Goal: Information Seeking & Learning: Understand process/instructions

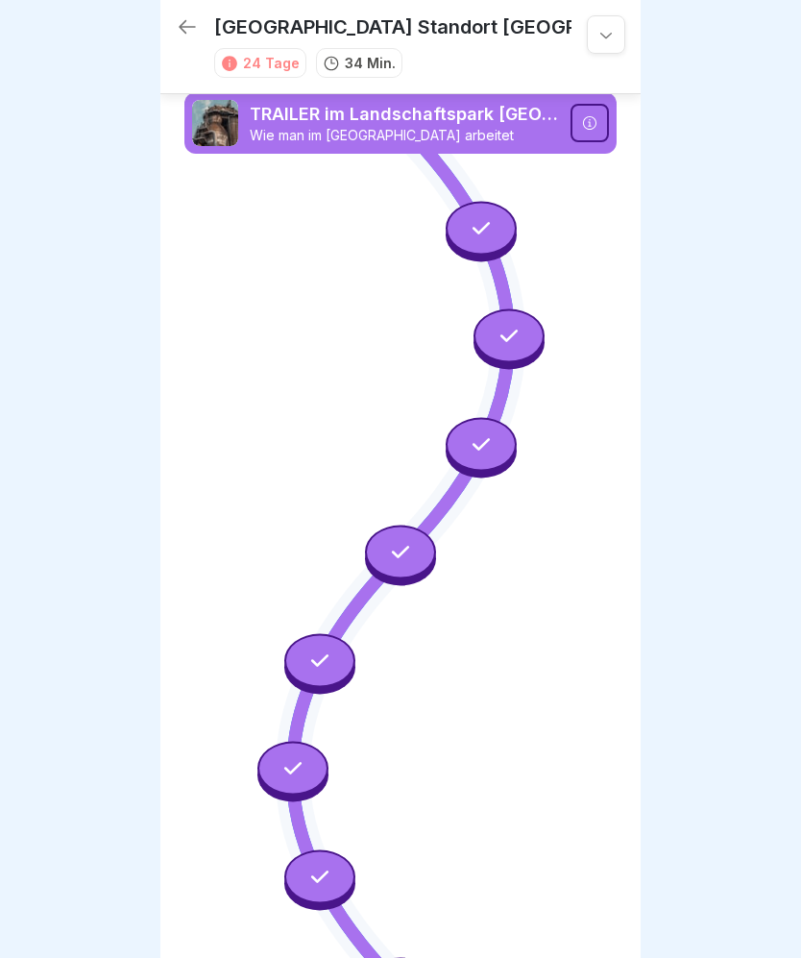
click at [469, 202] on div at bounding box center [481, 228] width 71 height 54
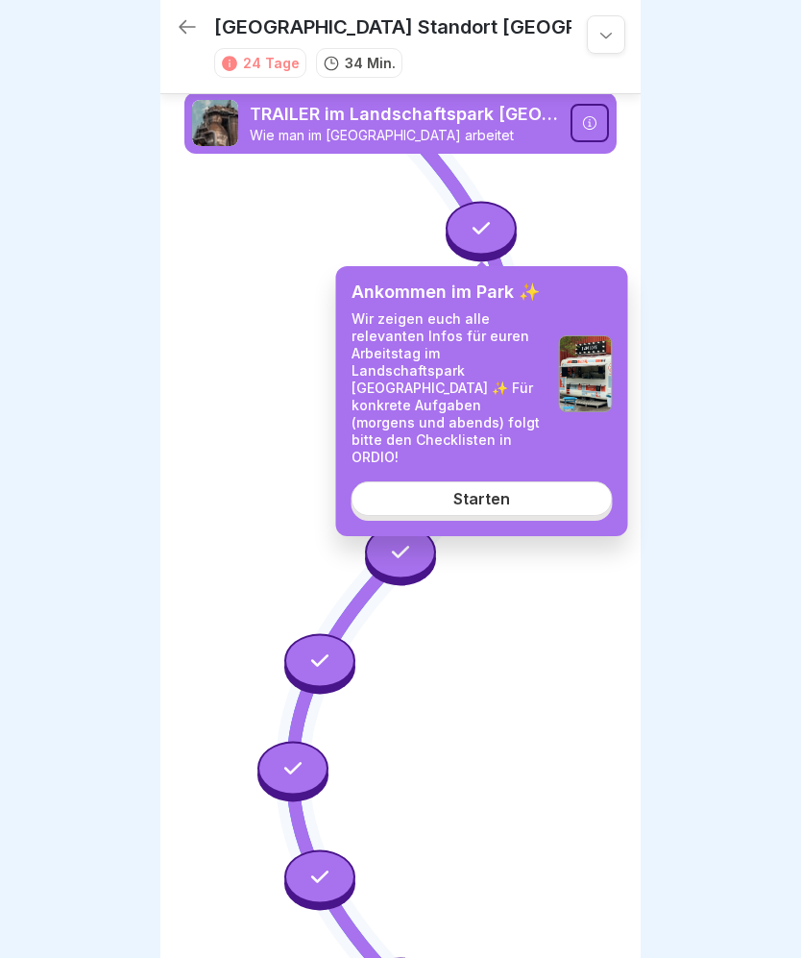
click at [497, 490] on div "Starten" at bounding box center [481, 498] width 57 height 17
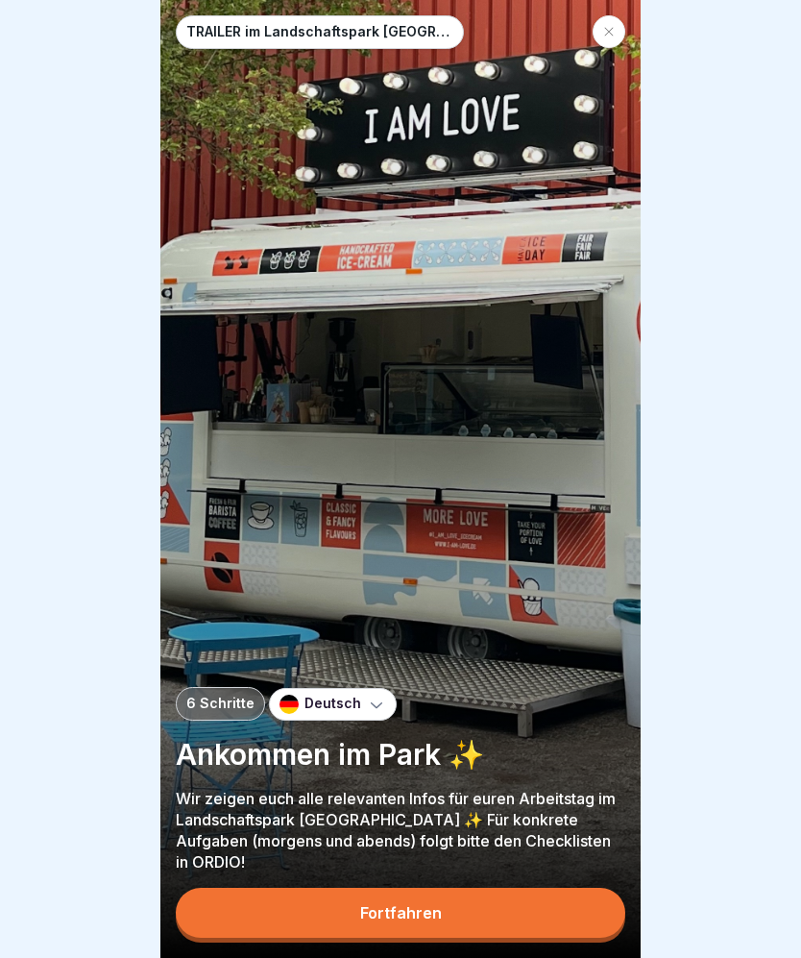
click at [567, 906] on button "Fortfahren" at bounding box center [401, 913] width 450 height 50
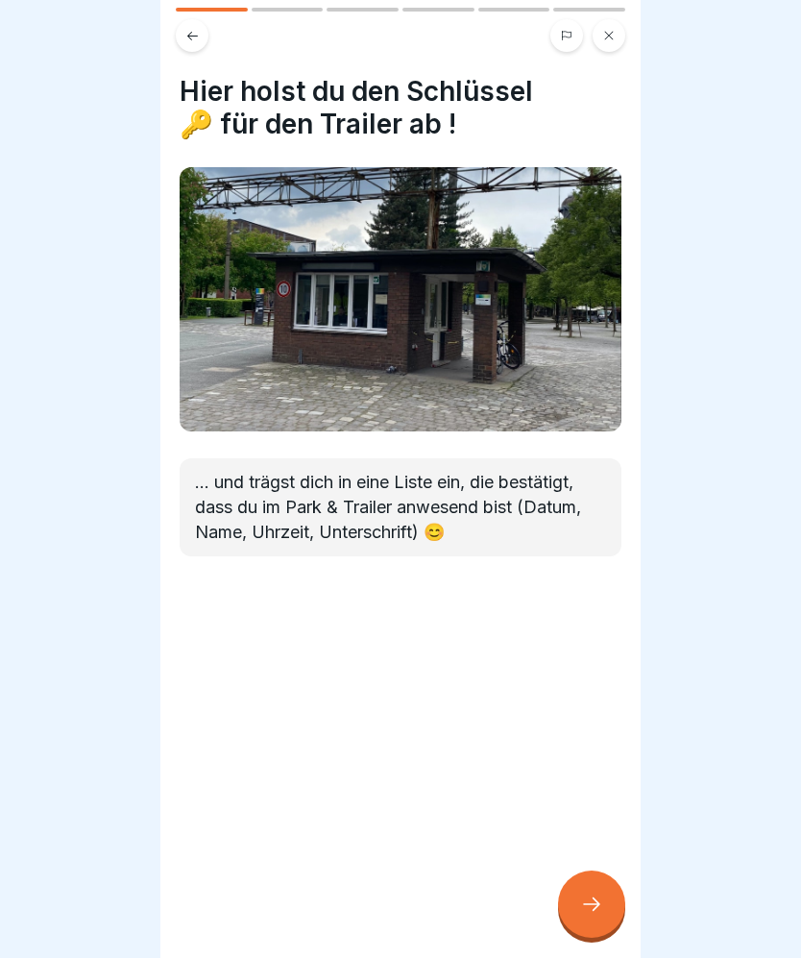
click at [612, 905] on div at bounding box center [591, 903] width 67 height 67
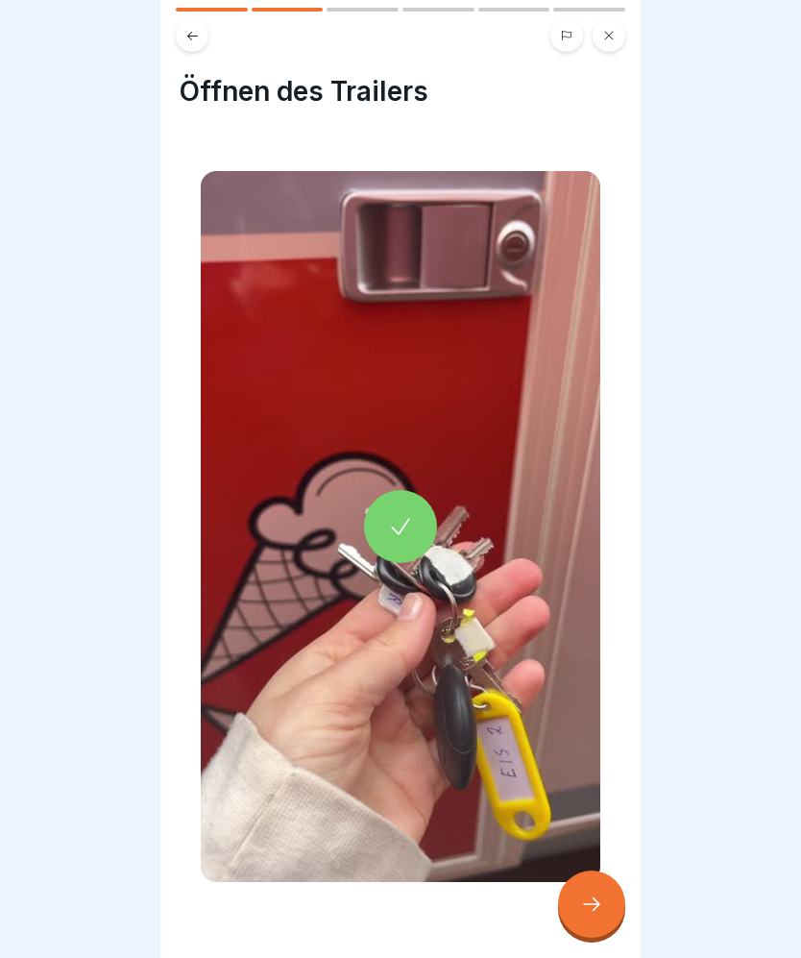
click at [586, 905] on icon at bounding box center [591, 903] width 23 height 23
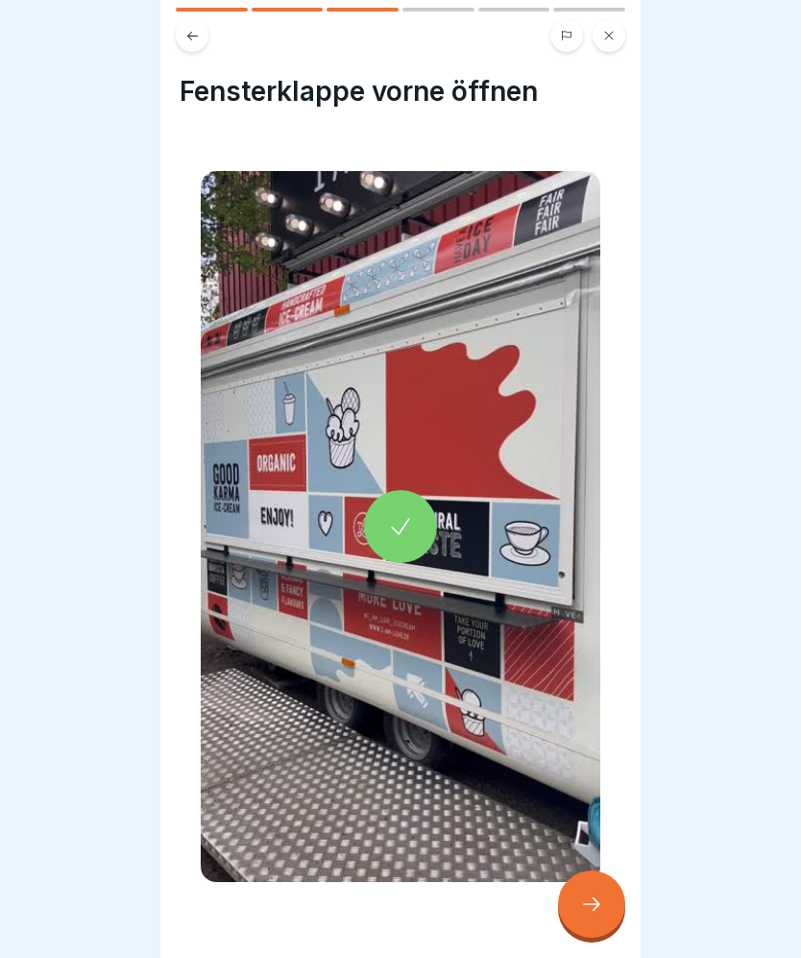
click at [597, 870] on div at bounding box center [591, 903] width 67 height 67
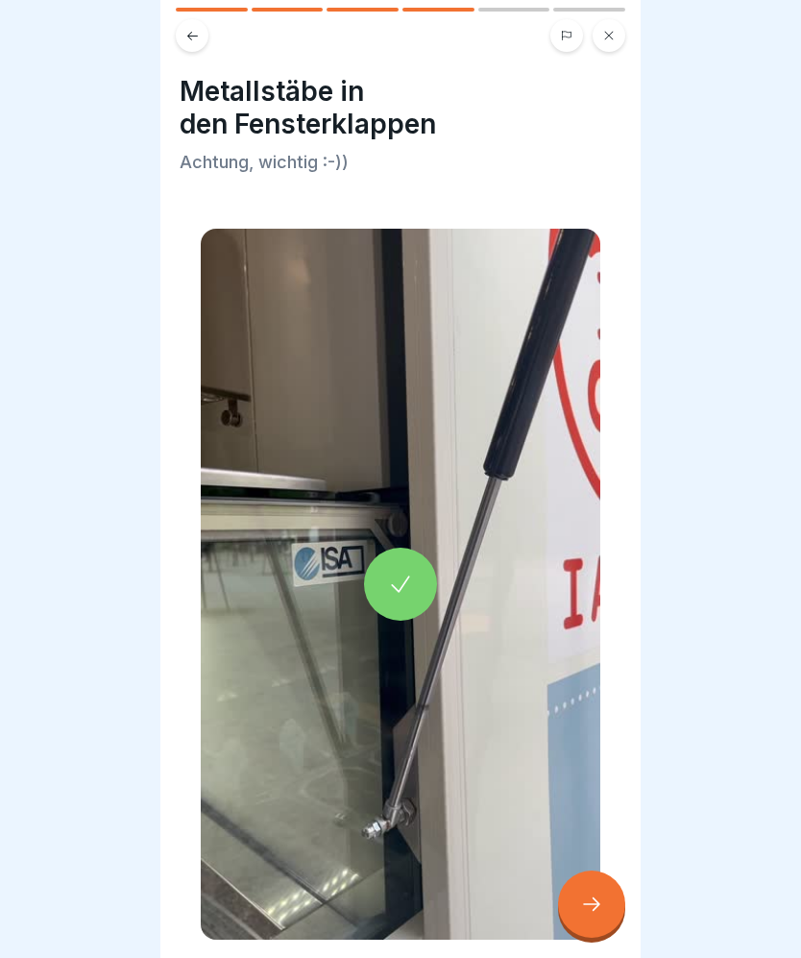
click at [622, 886] on div "Metallstäbe in den Fensterklappen Achtung, wichtig :-))" at bounding box center [400, 479] width 480 height 958
click at [580, 908] on icon at bounding box center [591, 903] width 23 height 23
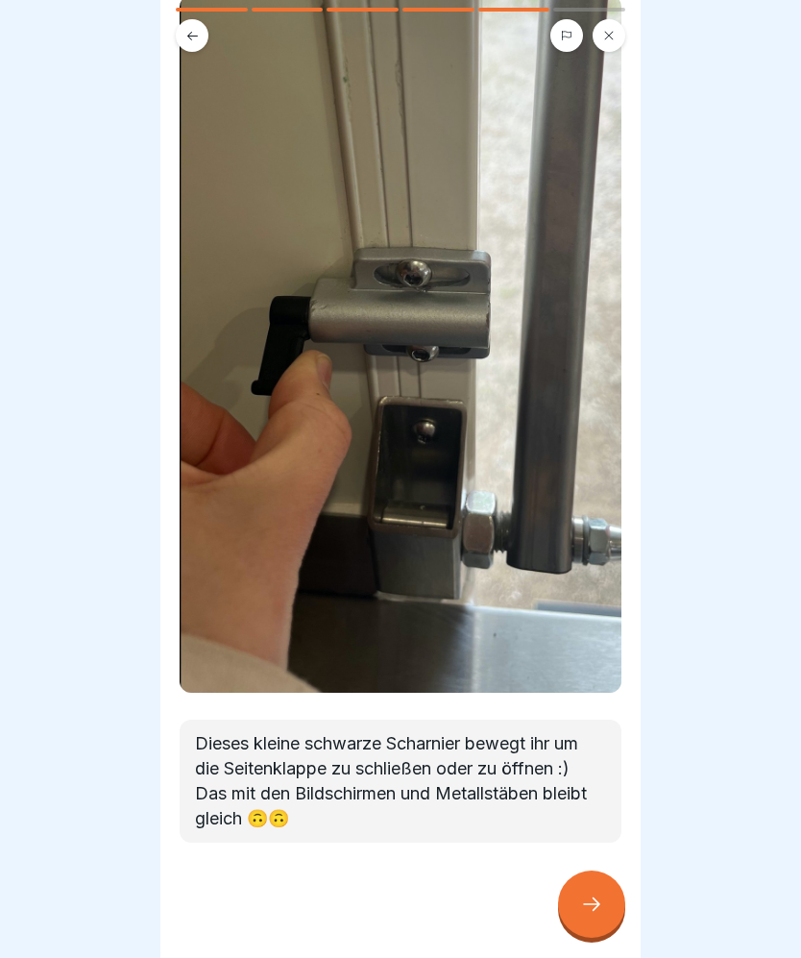
scroll to position [139, 0]
click at [588, 907] on icon at bounding box center [591, 903] width 17 height 13
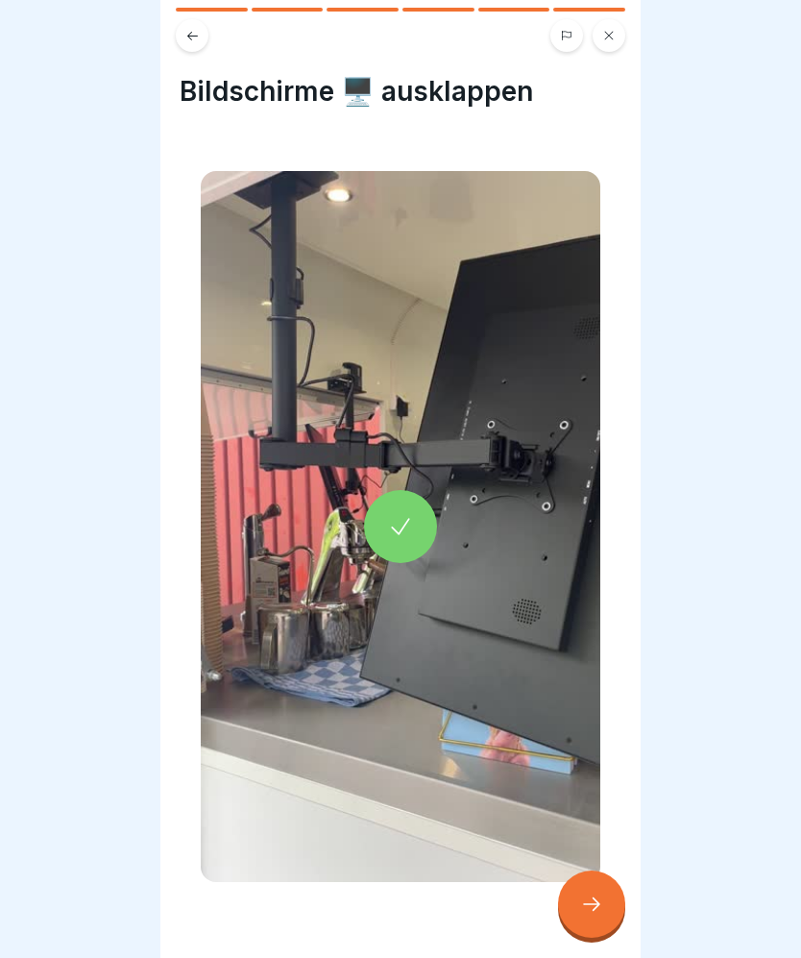
click at [597, 909] on icon at bounding box center [591, 903] width 23 height 23
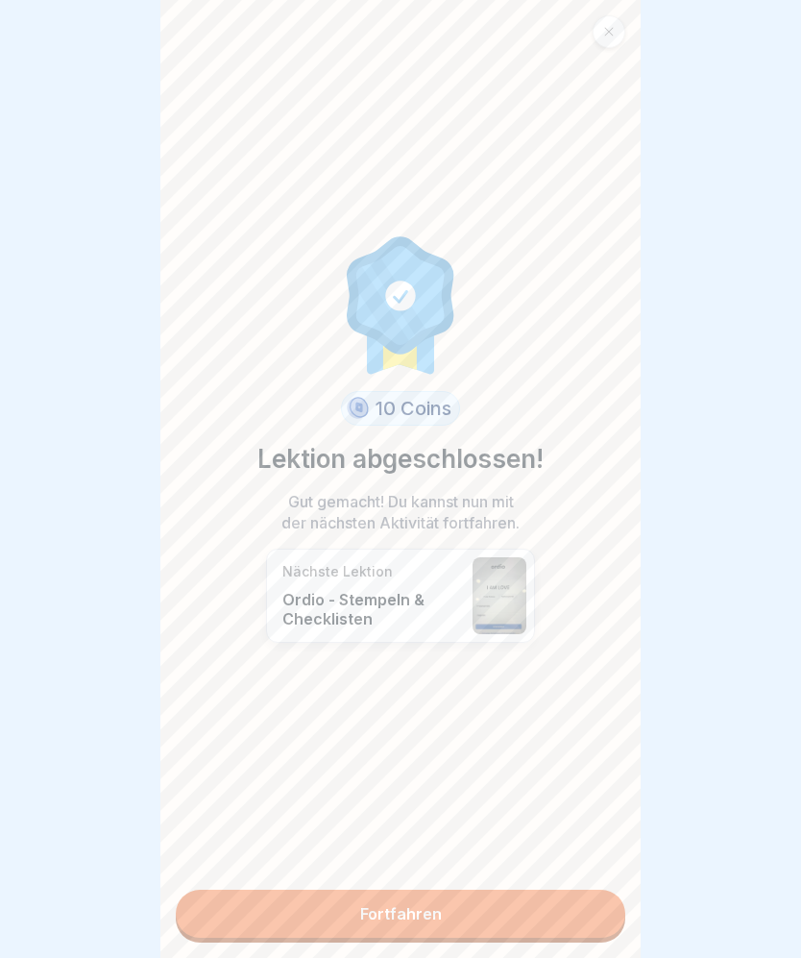
click at [594, 903] on link "Fortfahren" at bounding box center [401, 914] width 450 height 48
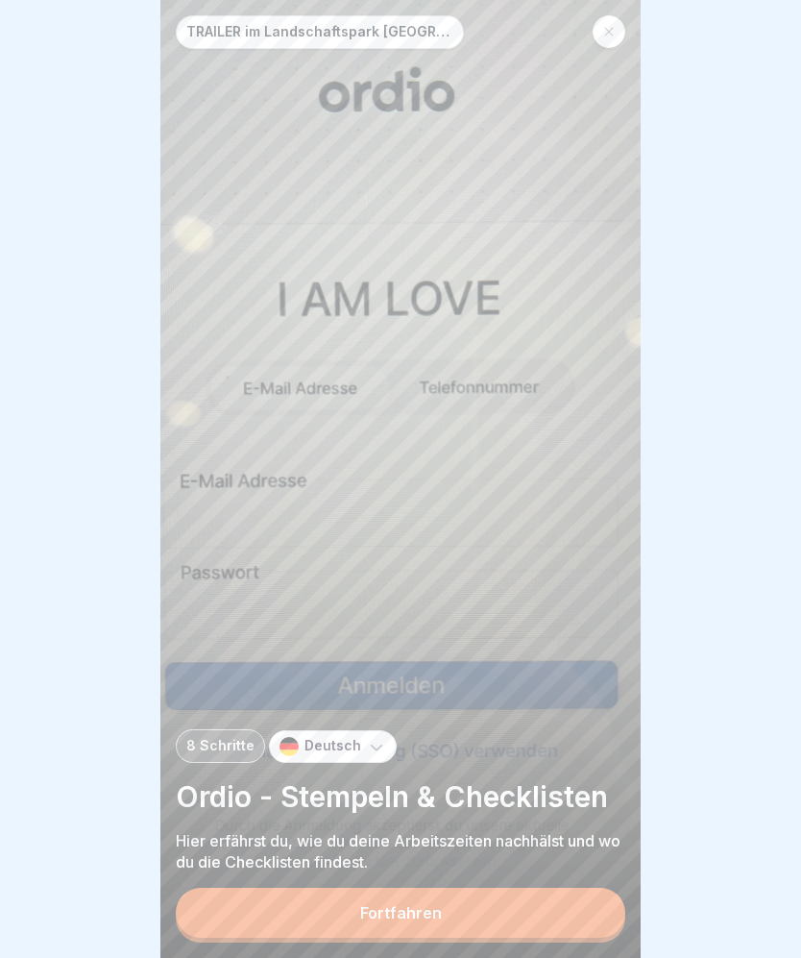
click at [588, 905] on button "Fortfahren" at bounding box center [401, 913] width 450 height 50
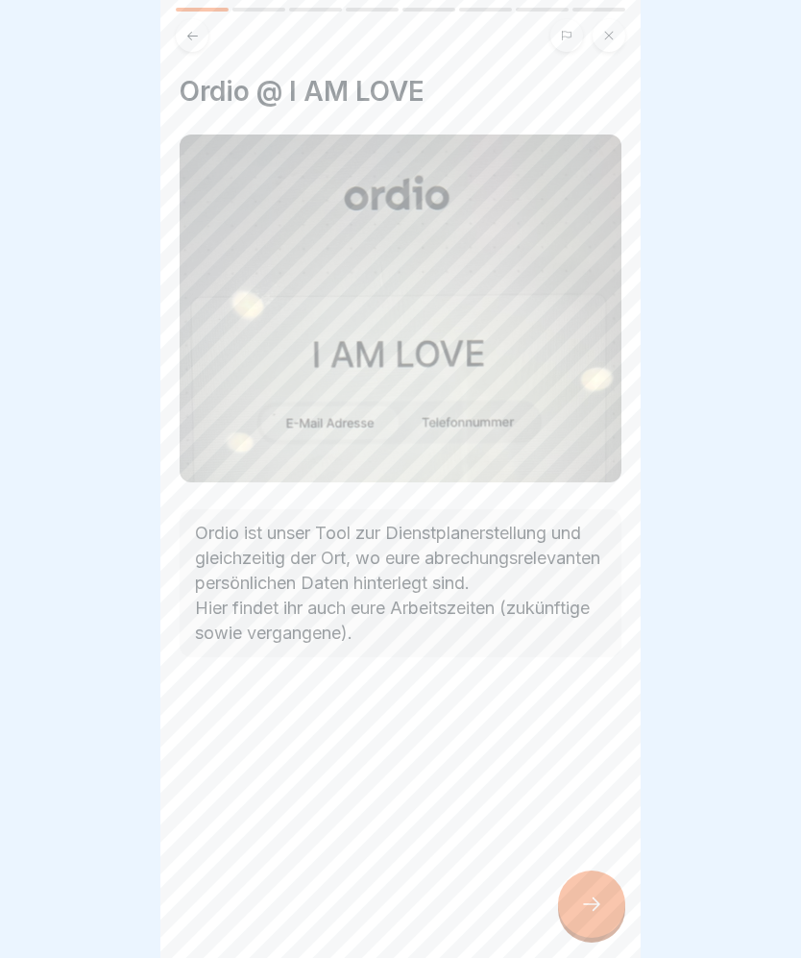
click at [596, 894] on icon at bounding box center [591, 903] width 23 height 23
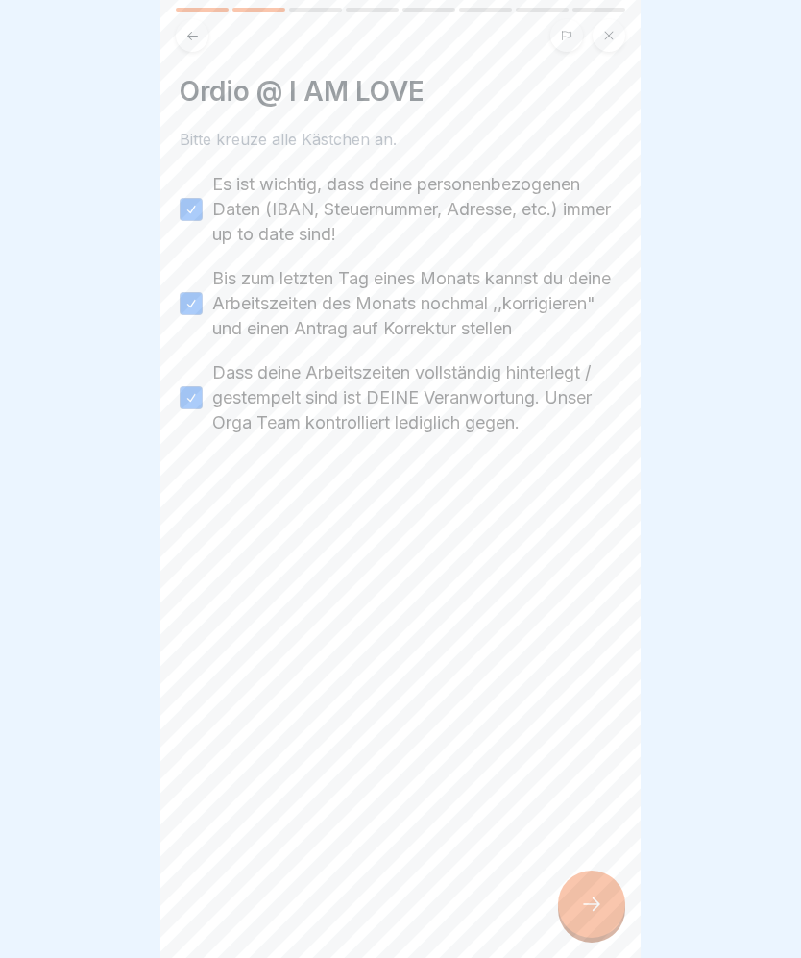
click at [612, 893] on div at bounding box center [591, 903] width 67 height 67
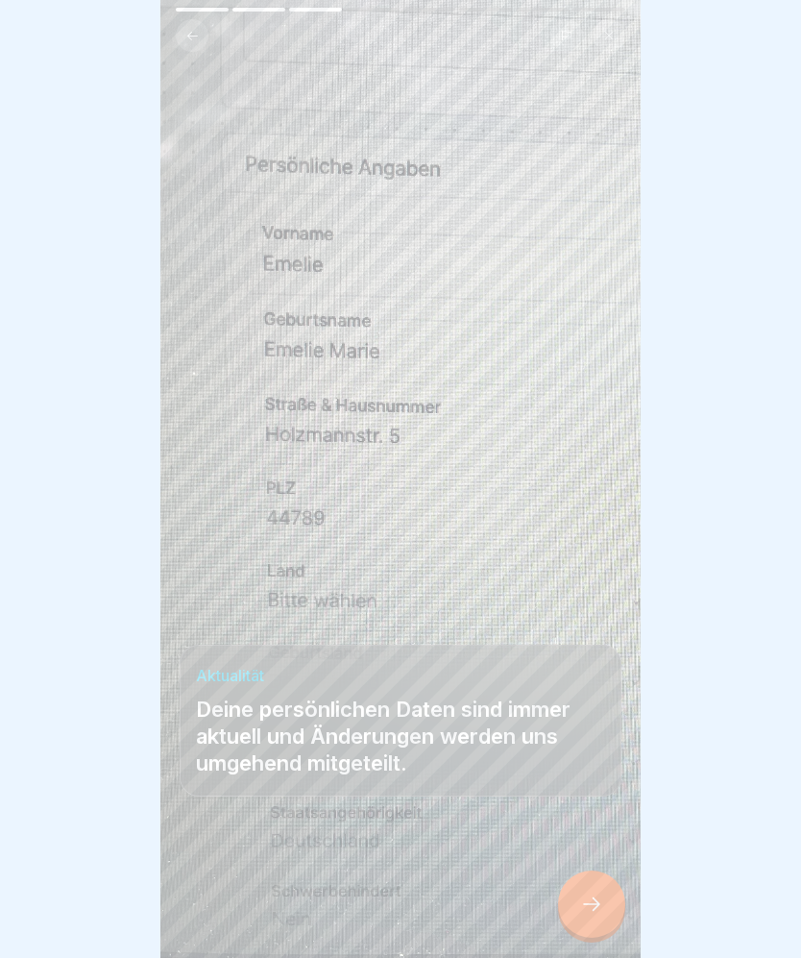
click at [607, 891] on div at bounding box center [591, 903] width 67 height 67
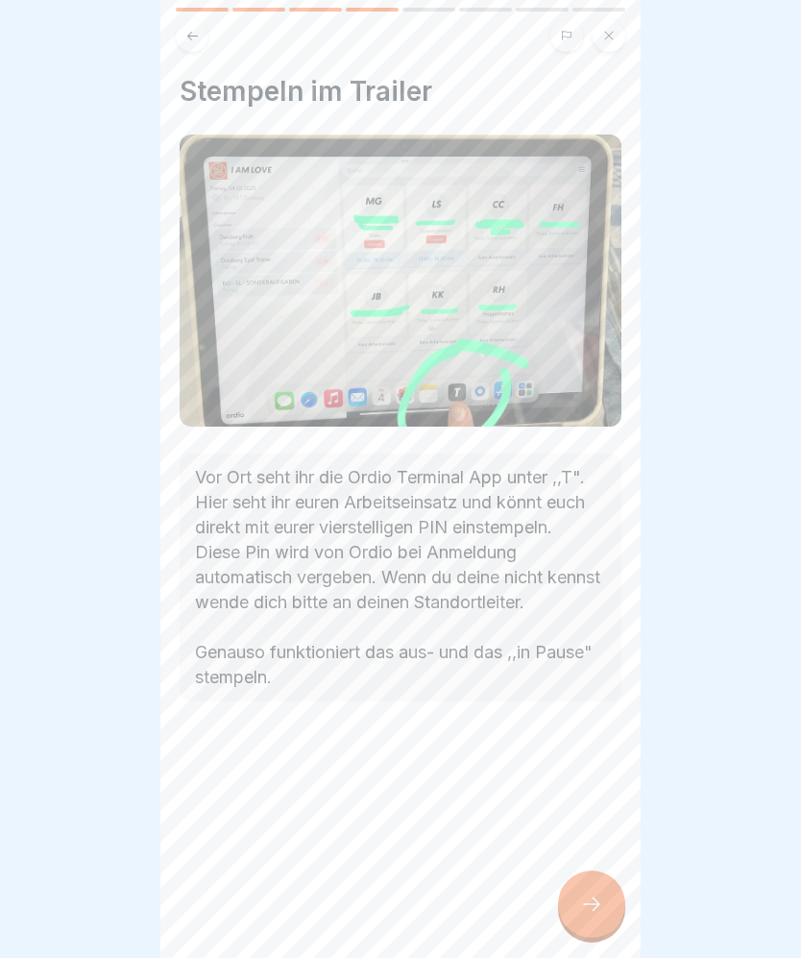
click at [599, 895] on icon at bounding box center [591, 903] width 23 height 23
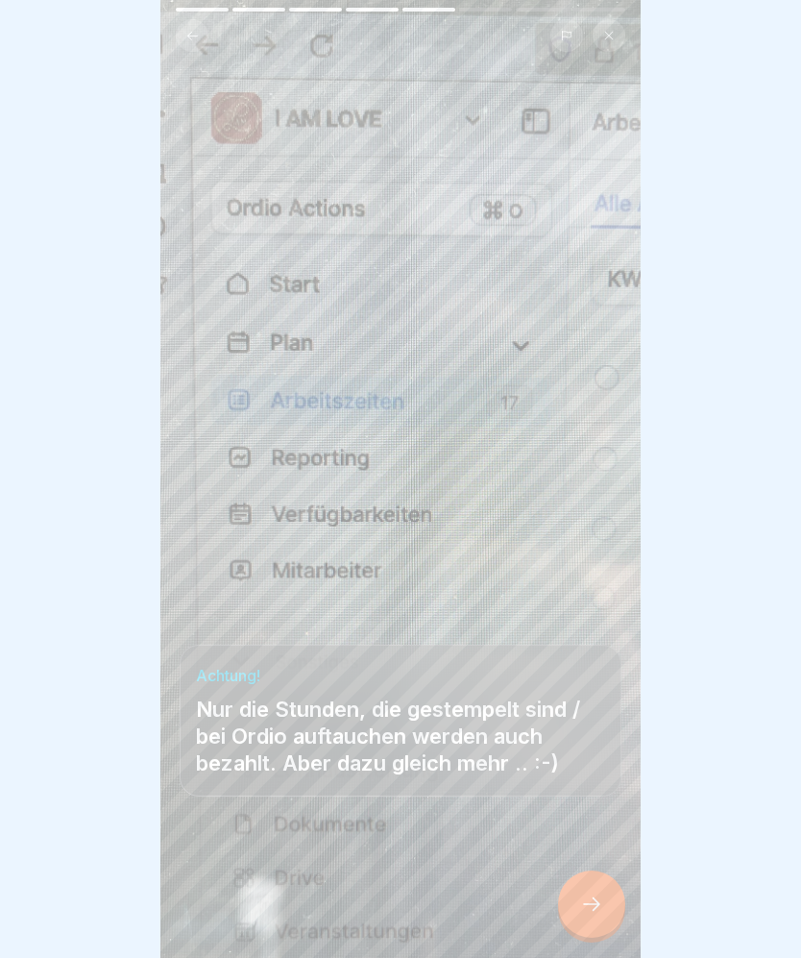
click at [595, 905] on icon at bounding box center [591, 903] width 23 height 23
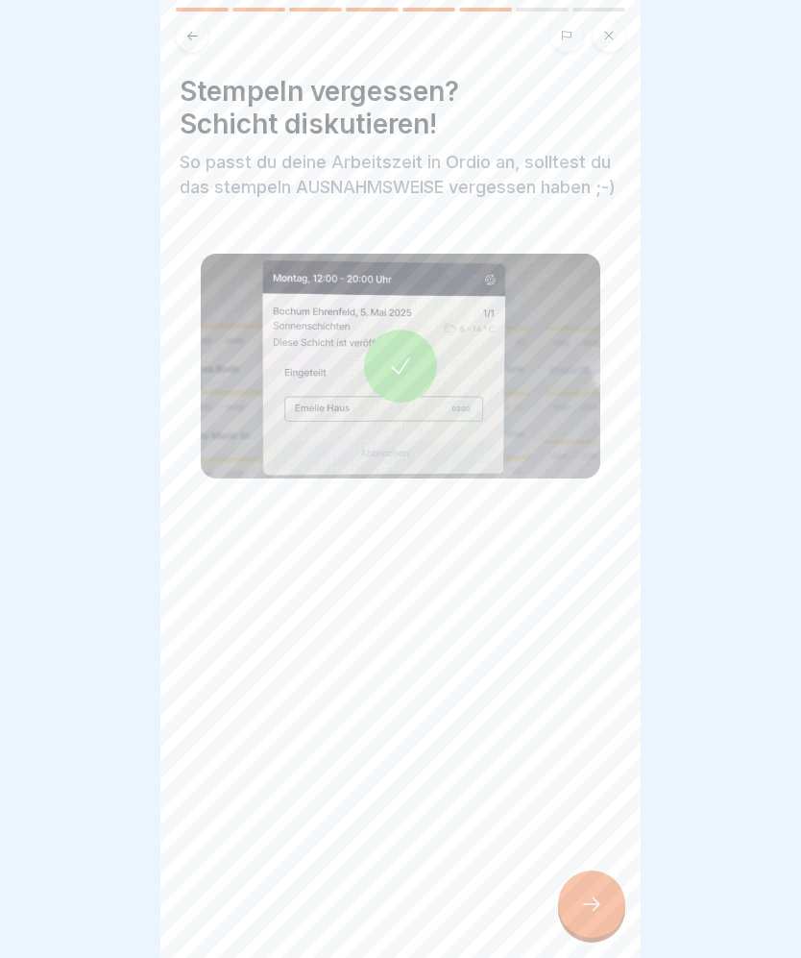
click at [594, 888] on div at bounding box center [591, 903] width 67 height 67
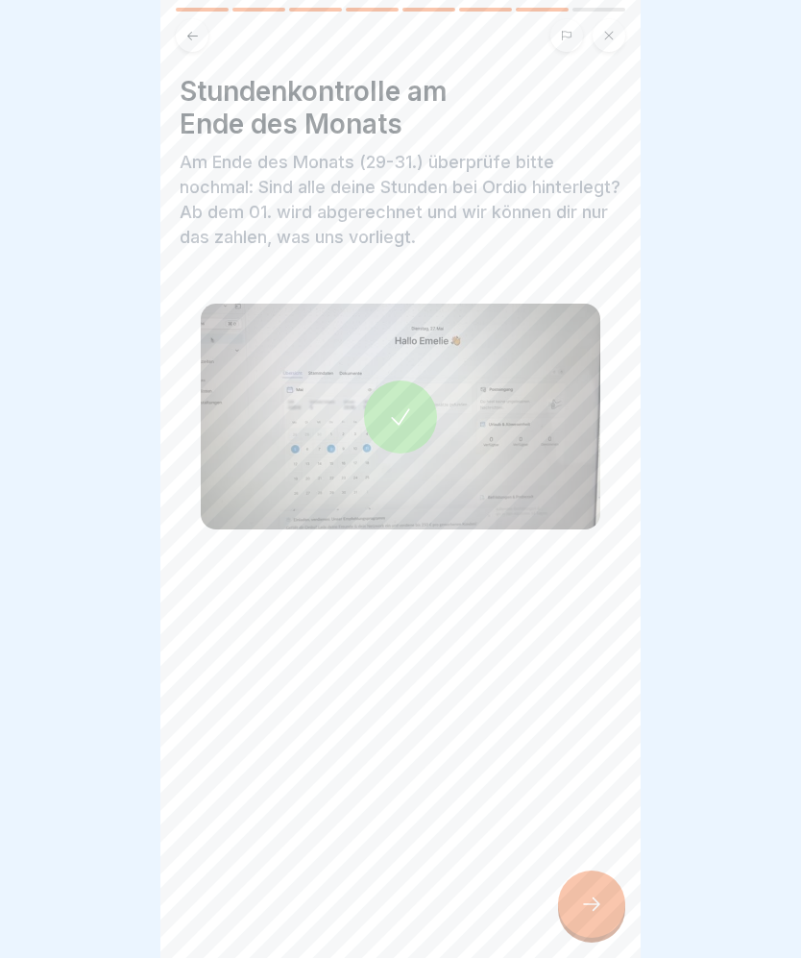
click at [610, 891] on div at bounding box center [591, 903] width 67 height 67
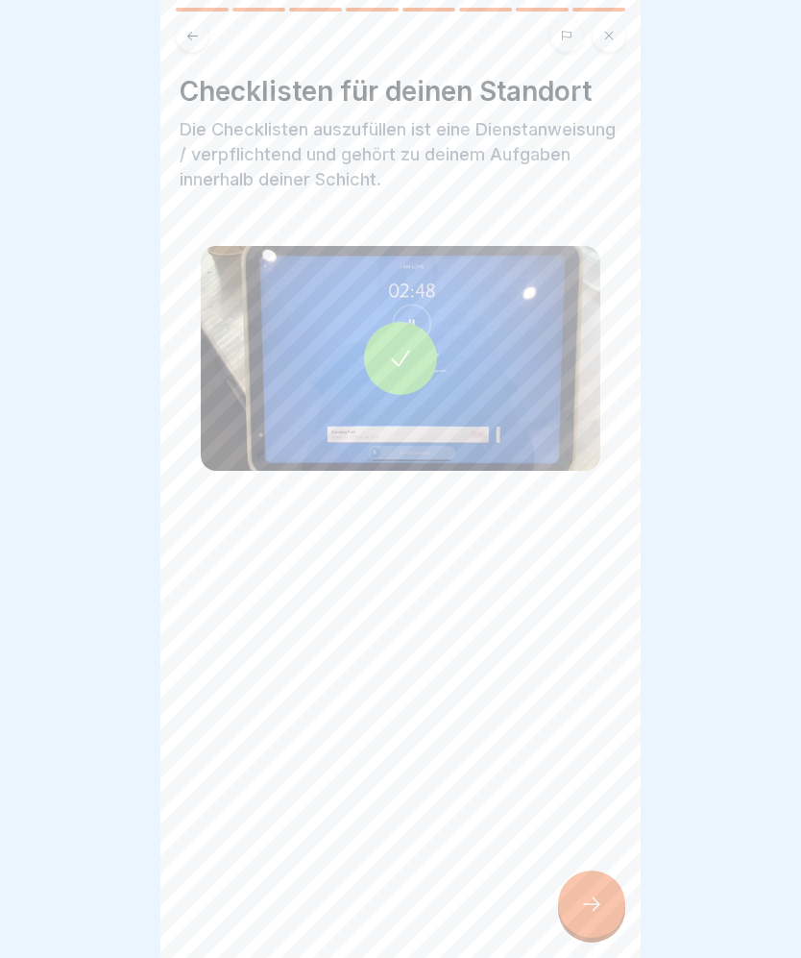
click at [604, 892] on div at bounding box center [591, 903] width 67 height 67
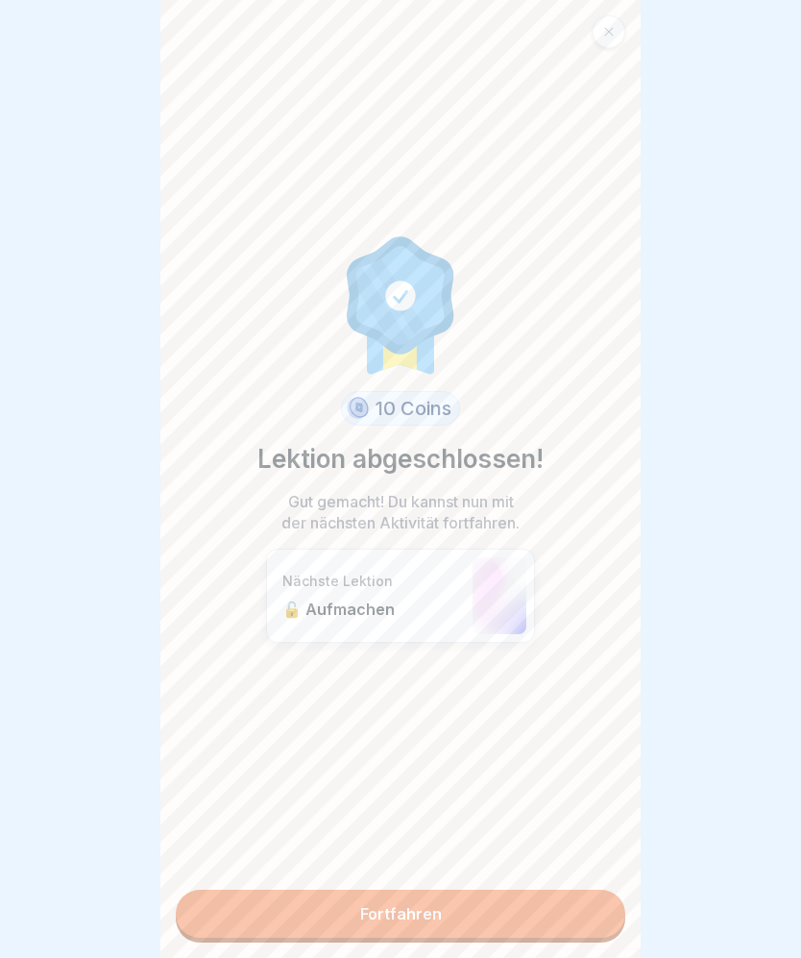
click at [598, 905] on link "Fortfahren" at bounding box center [401, 914] width 450 height 48
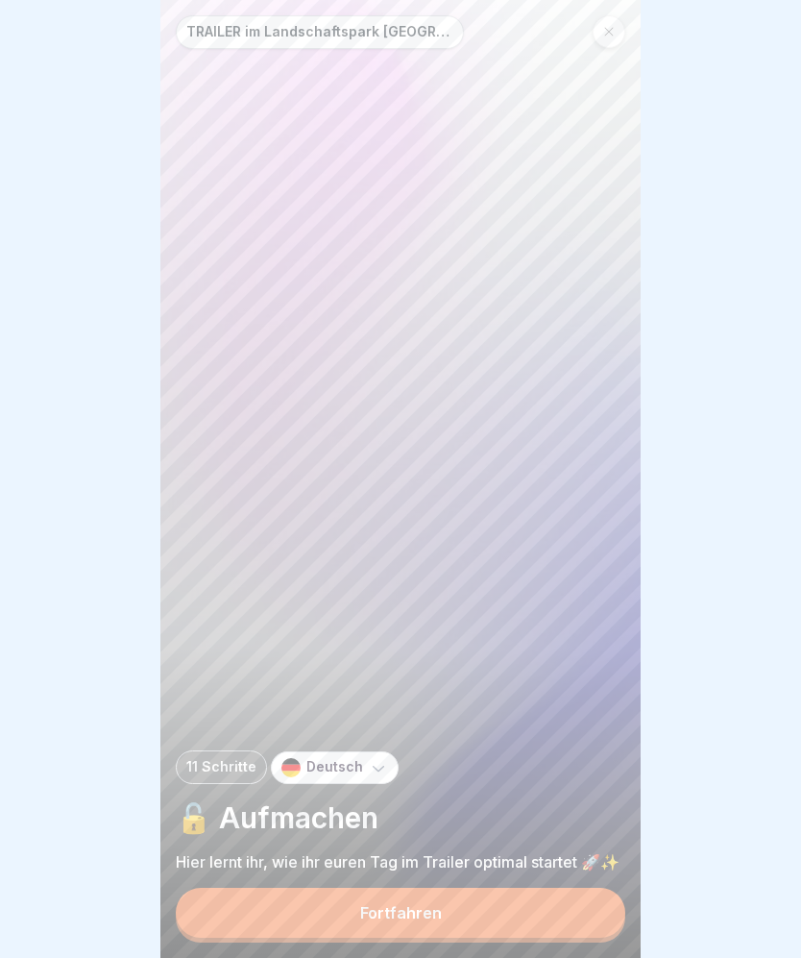
click at [598, 899] on button "Fortfahren" at bounding box center [401, 913] width 450 height 50
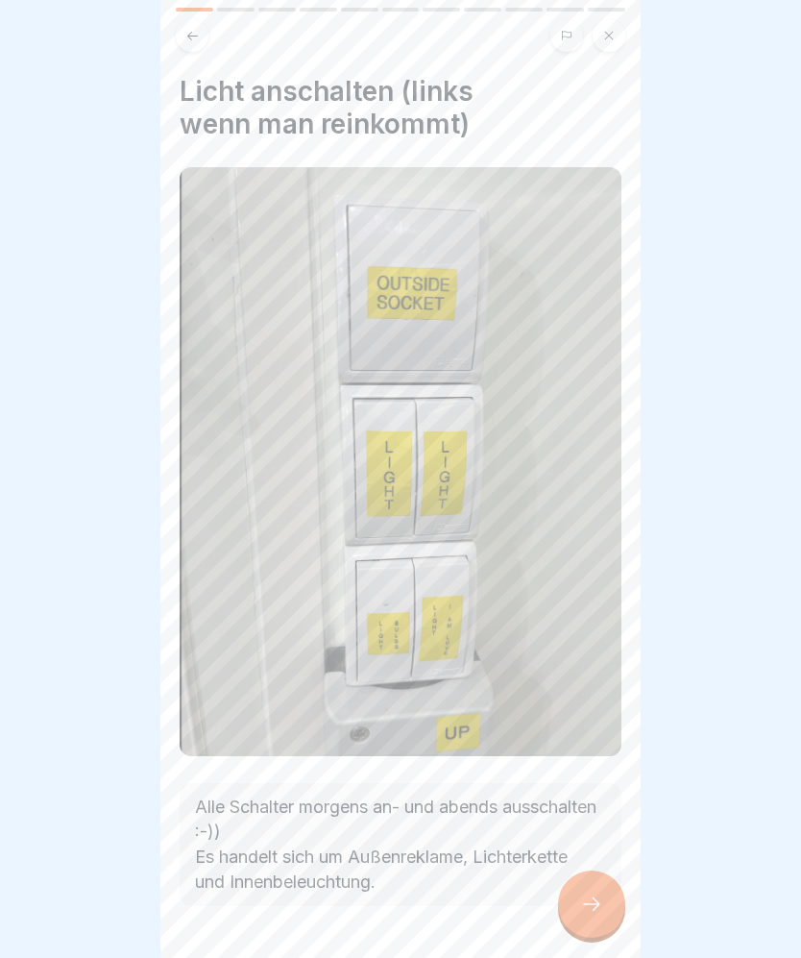
click at [596, 899] on icon at bounding box center [591, 903] width 17 height 13
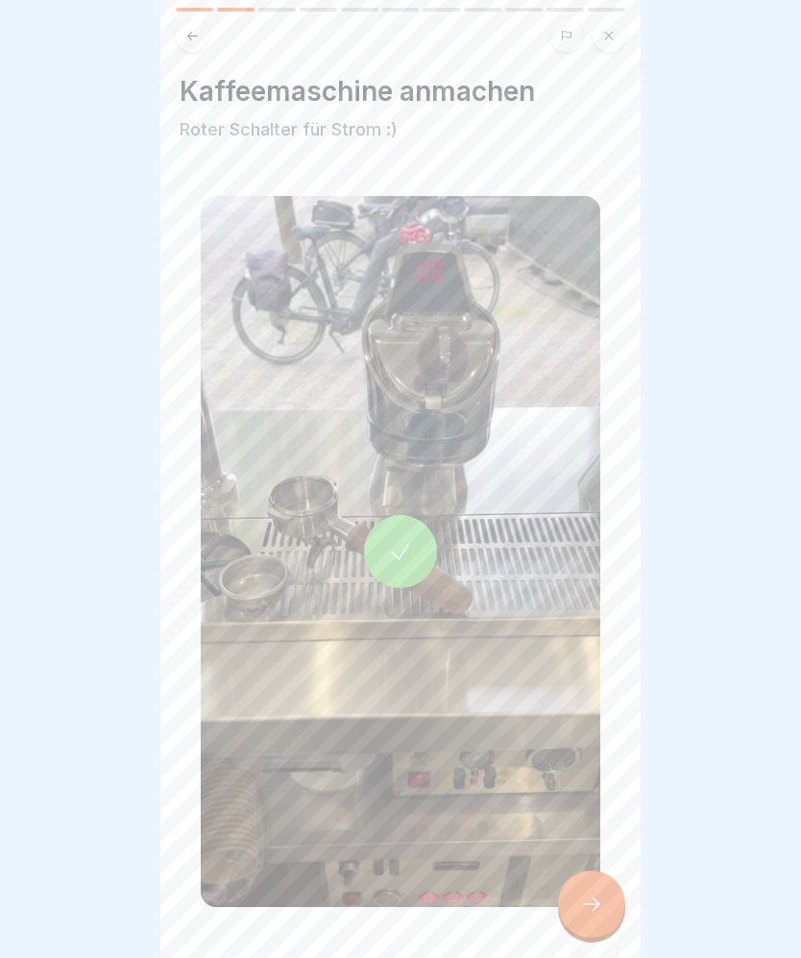
click at [395, 550] on icon at bounding box center [400, 551] width 27 height 27
click at [594, 908] on icon at bounding box center [591, 903] width 23 height 23
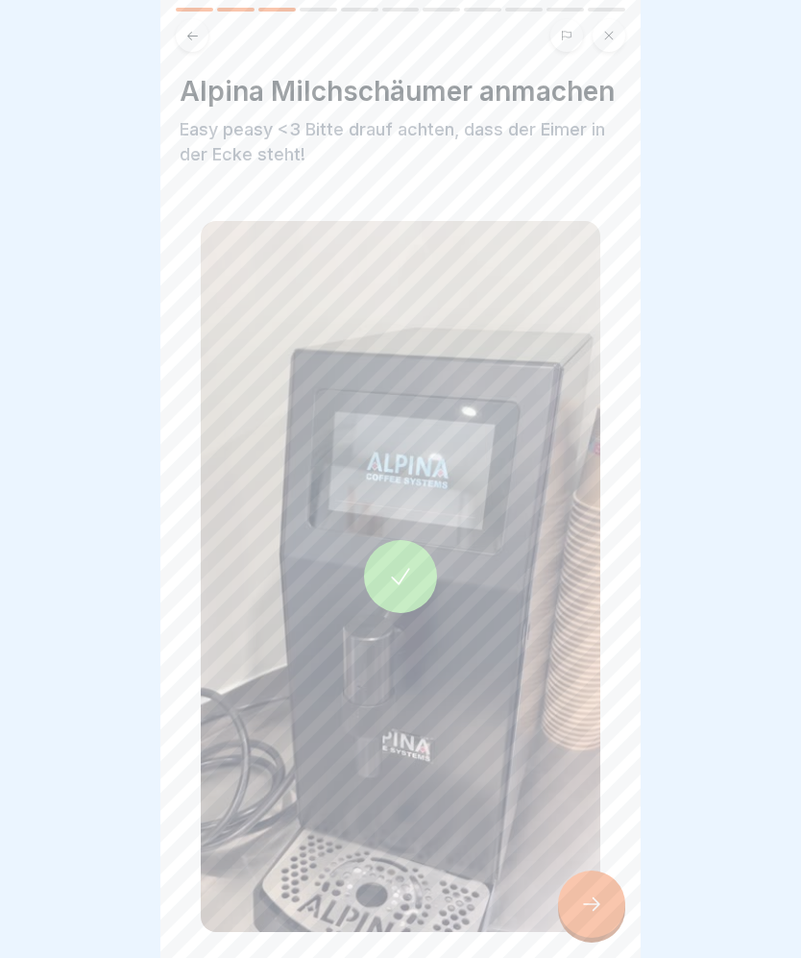
click at [423, 550] on div at bounding box center [400, 576] width 73 height 73
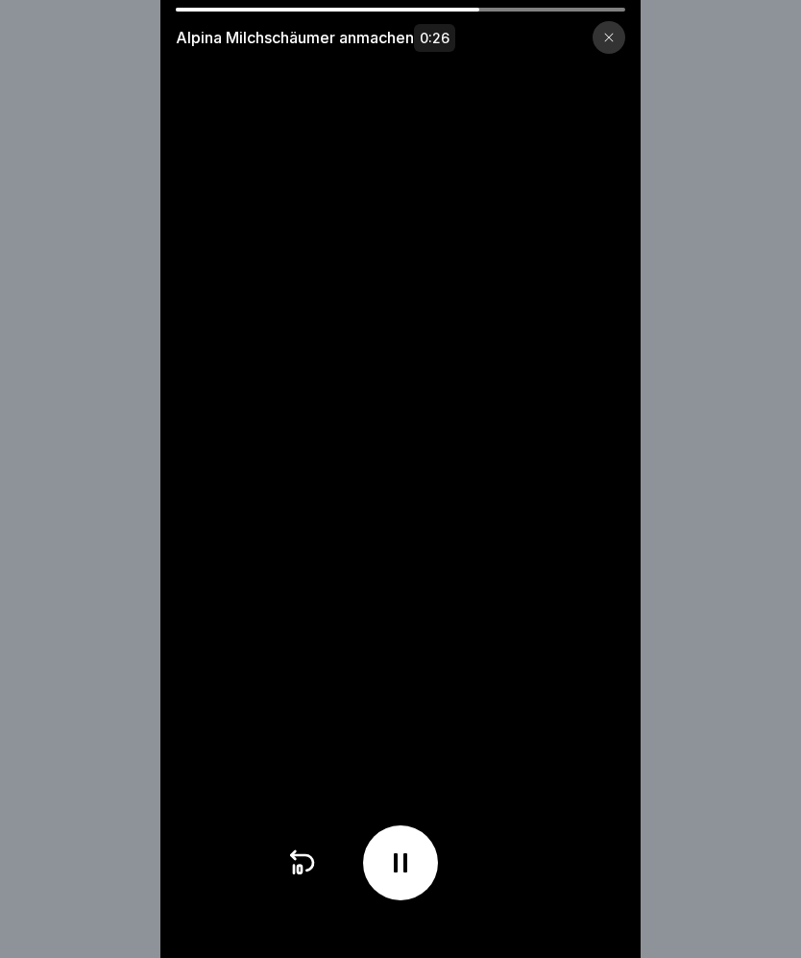
click at [412, 880] on div at bounding box center [400, 862] width 75 height 75
click at [400, 861] on icon at bounding box center [400, 862] width 19 height 21
click at [400, 877] on icon at bounding box center [400, 862] width 31 height 31
click at [395, 853] on icon at bounding box center [400, 862] width 19 height 21
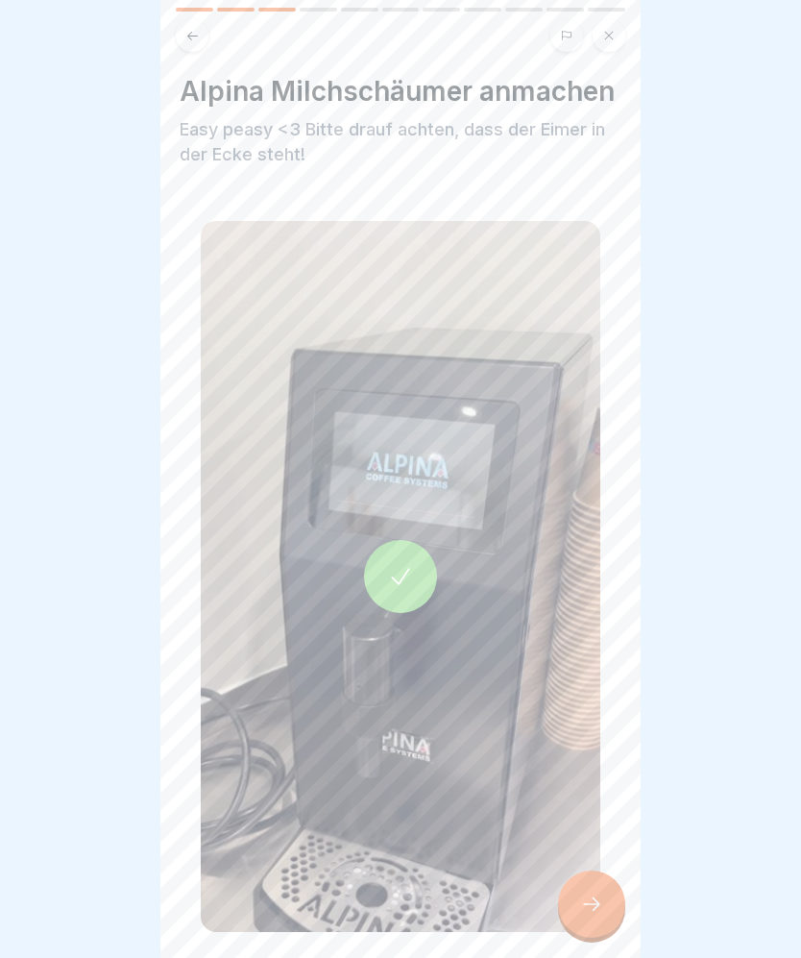
click at [600, 910] on icon at bounding box center [591, 903] width 23 height 23
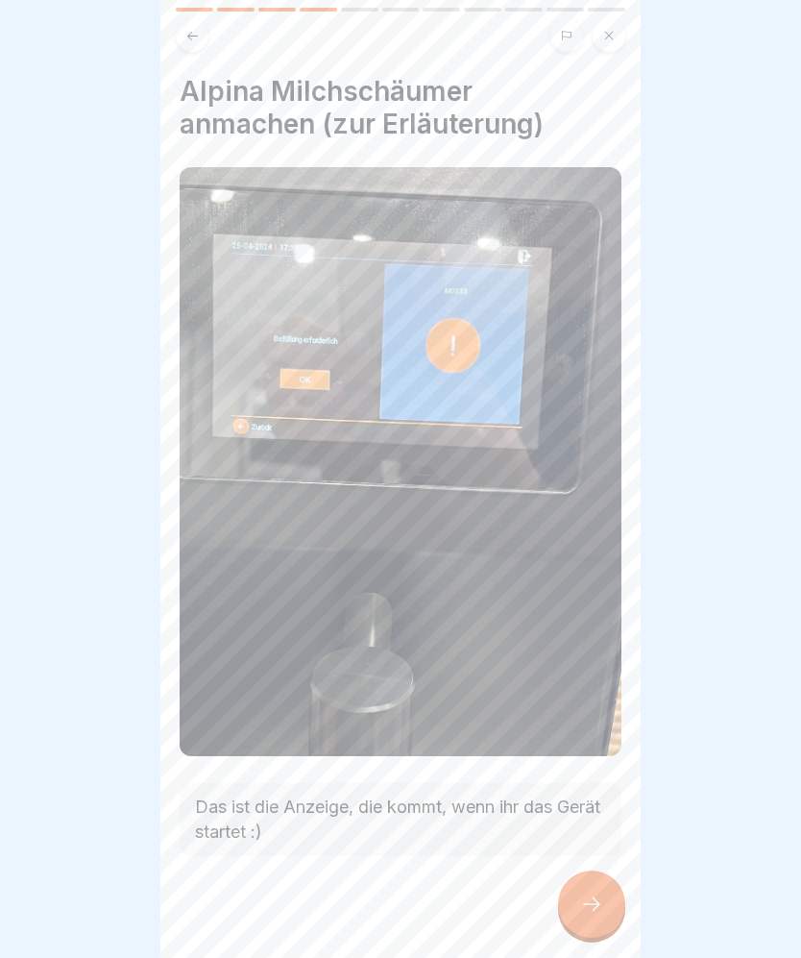
click at [607, 914] on div at bounding box center [591, 903] width 67 height 67
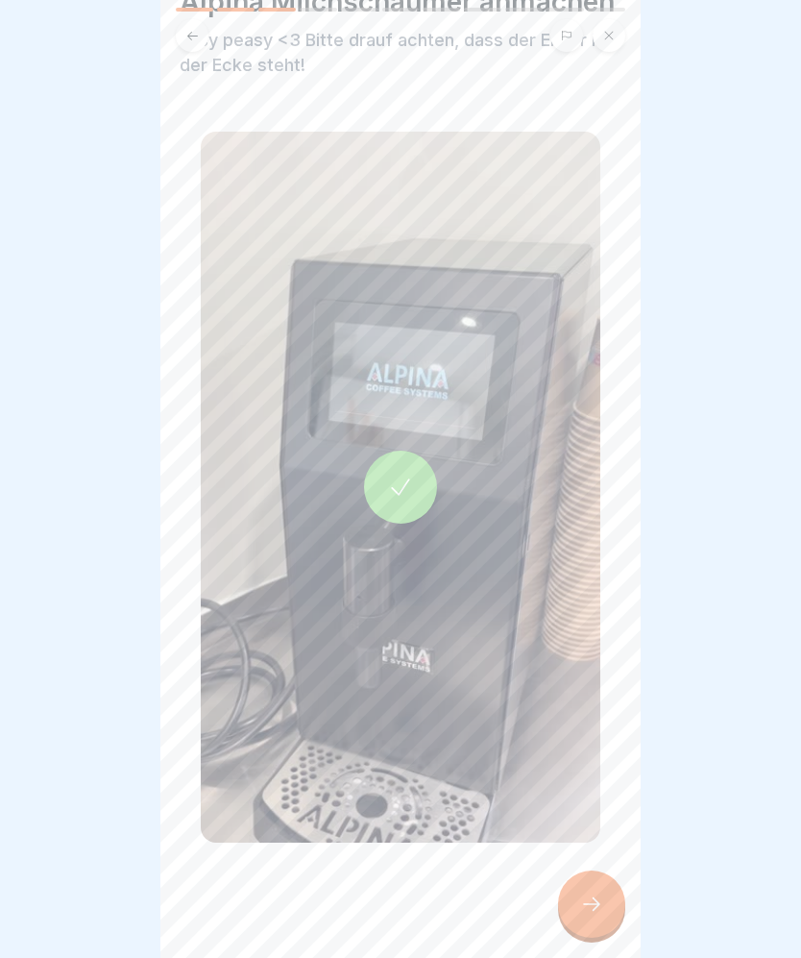
scroll to position [89, 0]
click at [610, 911] on div at bounding box center [591, 903] width 67 height 67
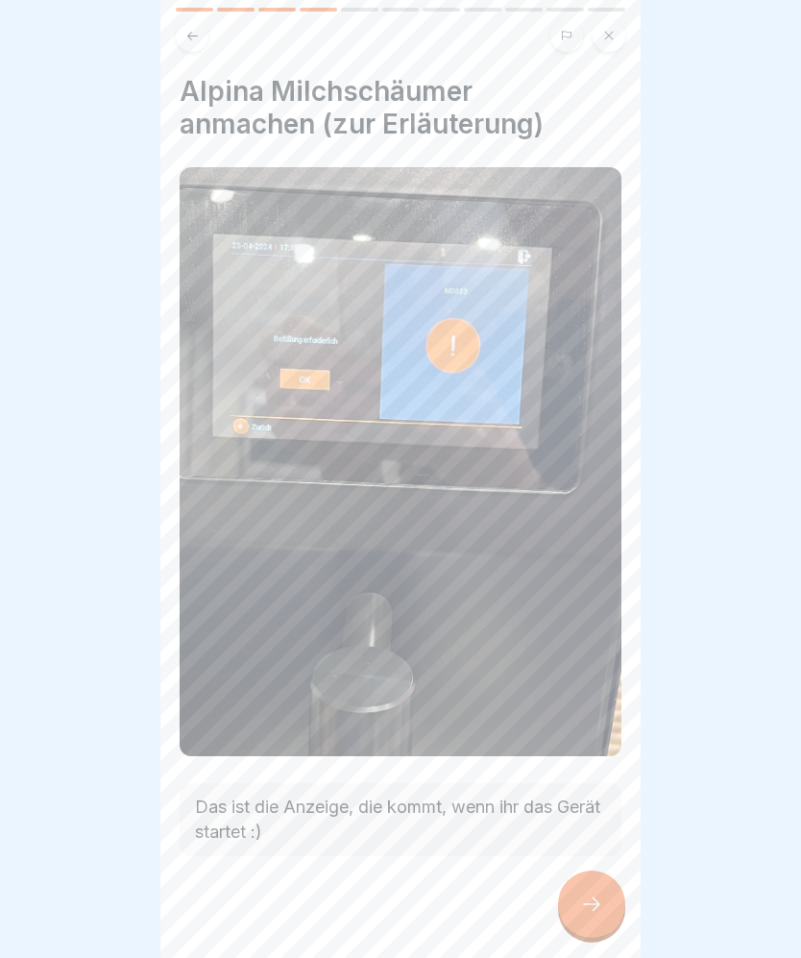
click at [595, 905] on icon at bounding box center [591, 903] width 23 height 23
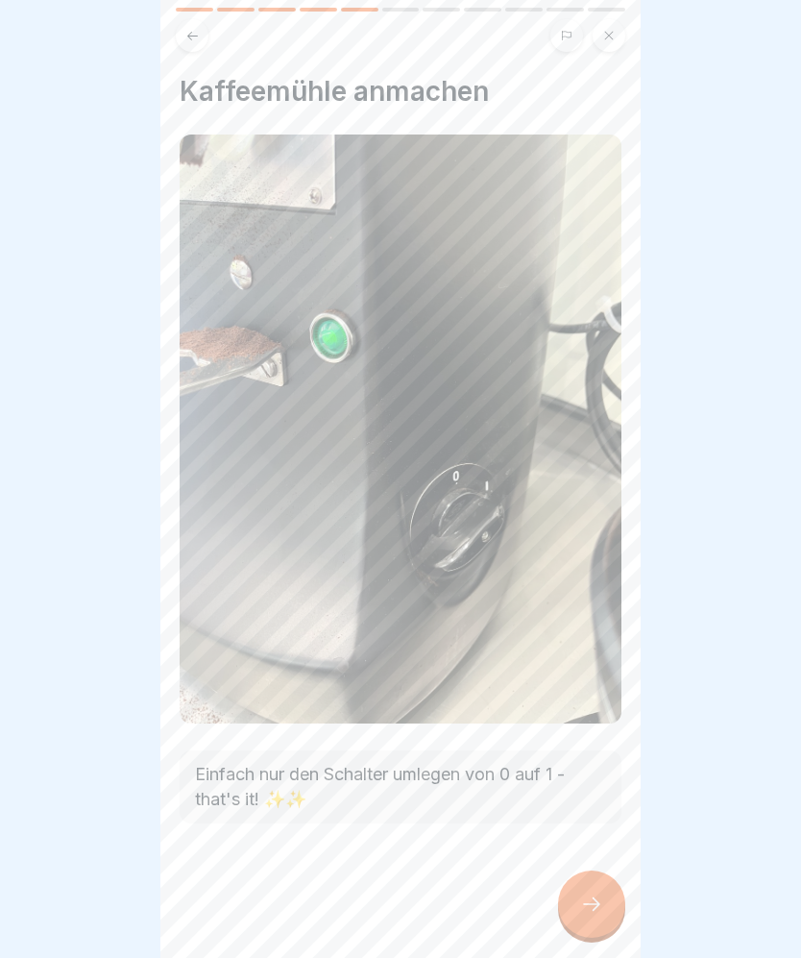
click at [603, 890] on div at bounding box center [591, 903] width 67 height 67
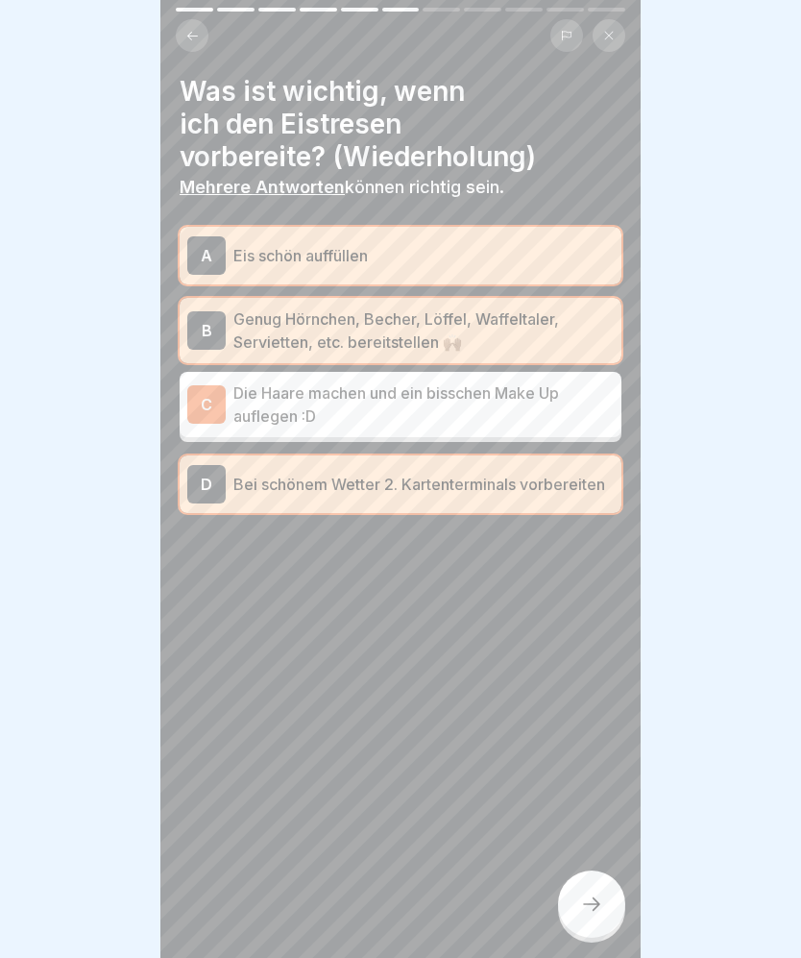
click at [611, 921] on div at bounding box center [591, 903] width 67 height 67
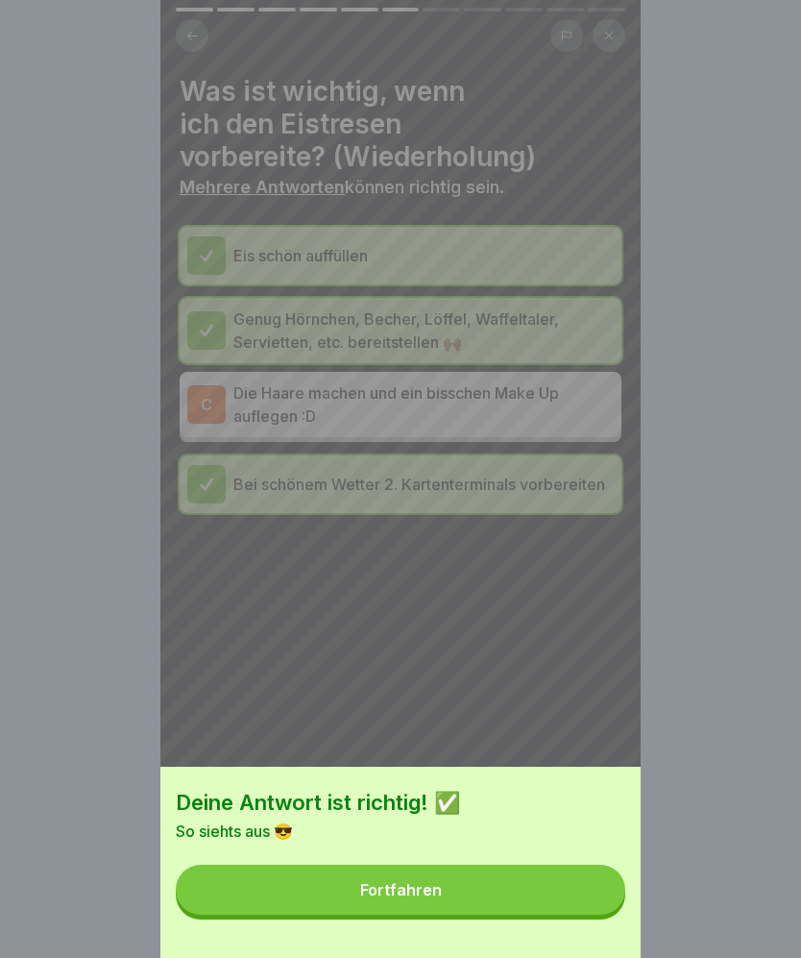
click at [577, 885] on button "Fortfahren" at bounding box center [401, 890] width 450 height 50
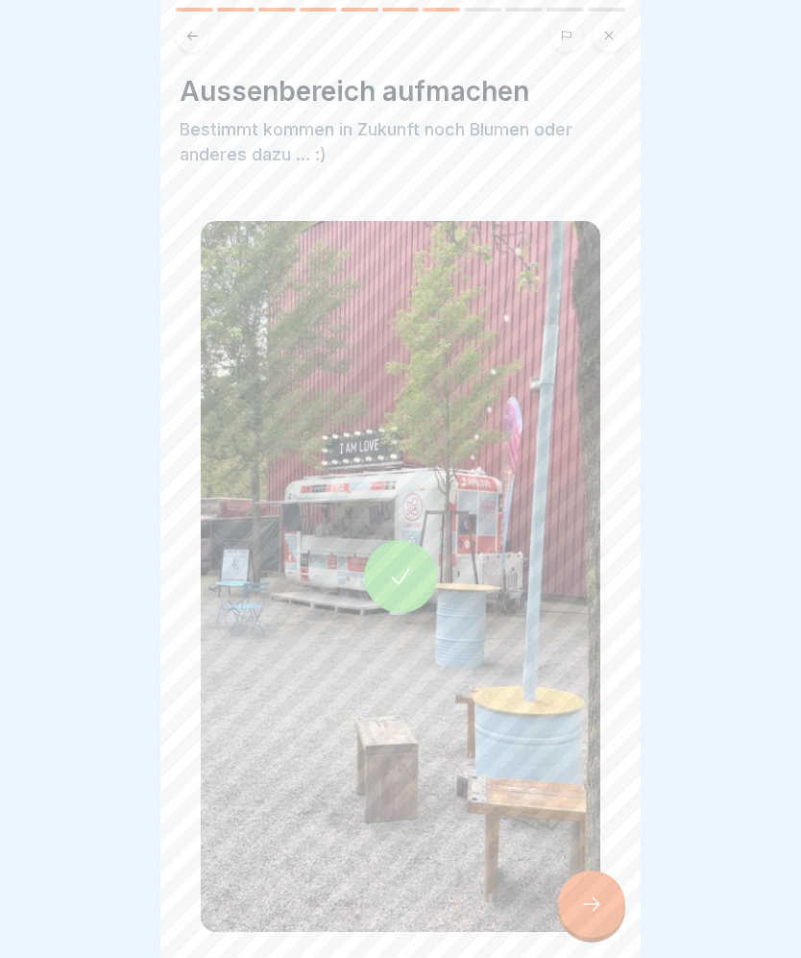
click at [433, 570] on div at bounding box center [400, 576] width 73 height 73
click at [615, 908] on div at bounding box center [591, 903] width 67 height 67
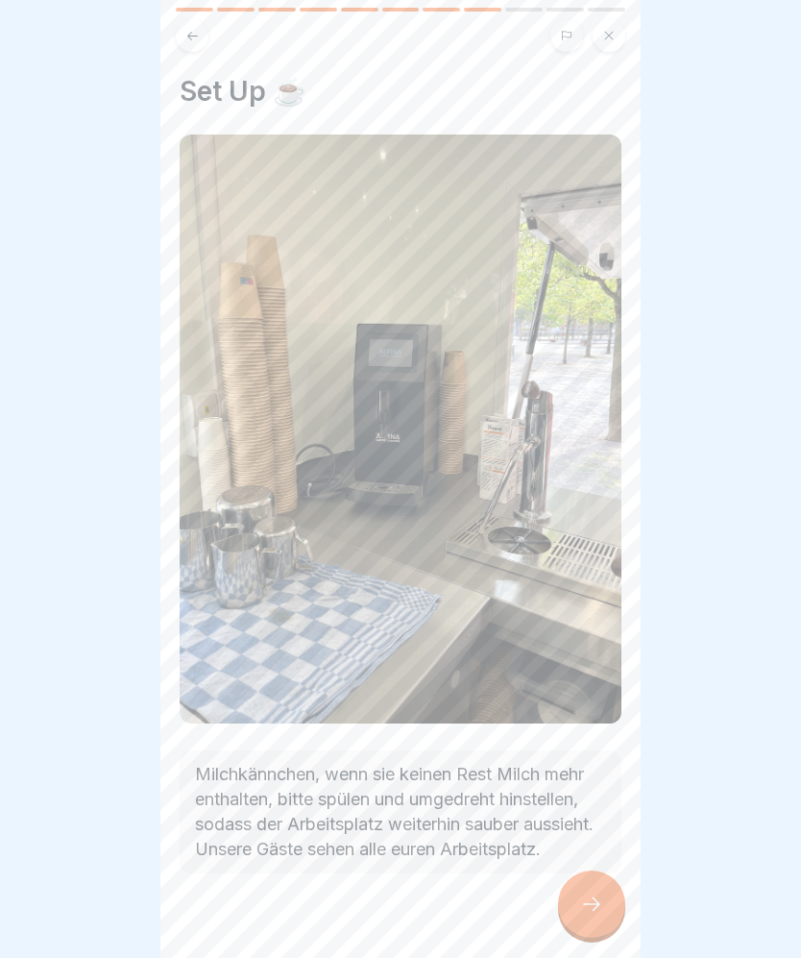
click at [582, 921] on div at bounding box center [591, 903] width 67 height 67
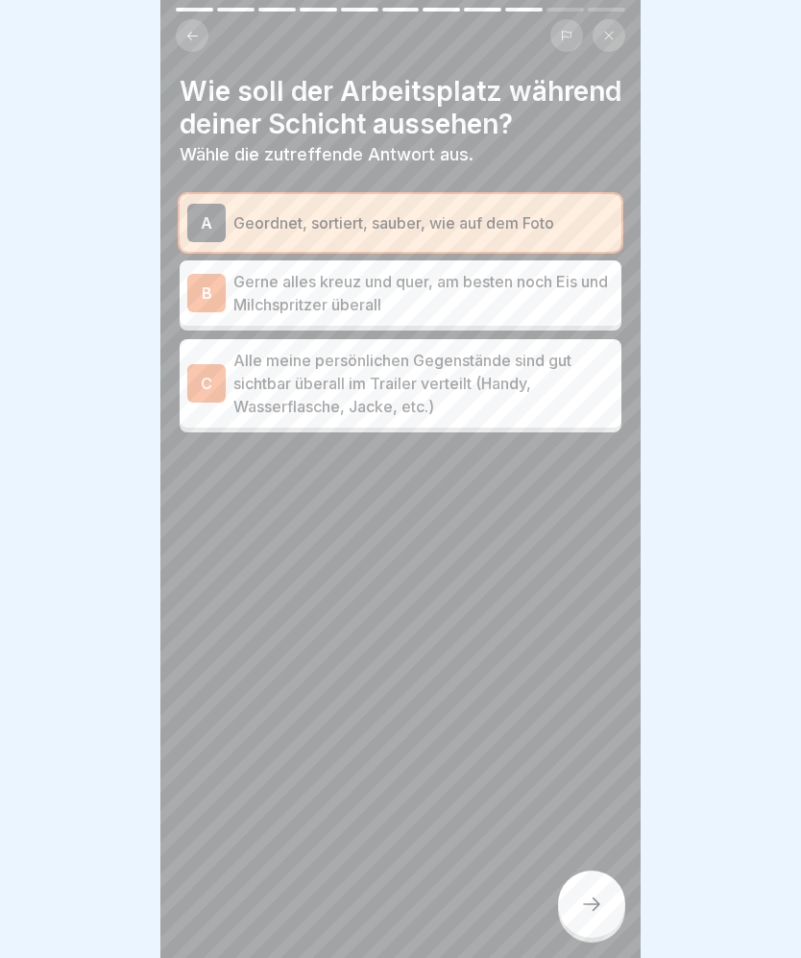
click at [599, 884] on div at bounding box center [591, 903] width 67 height 67
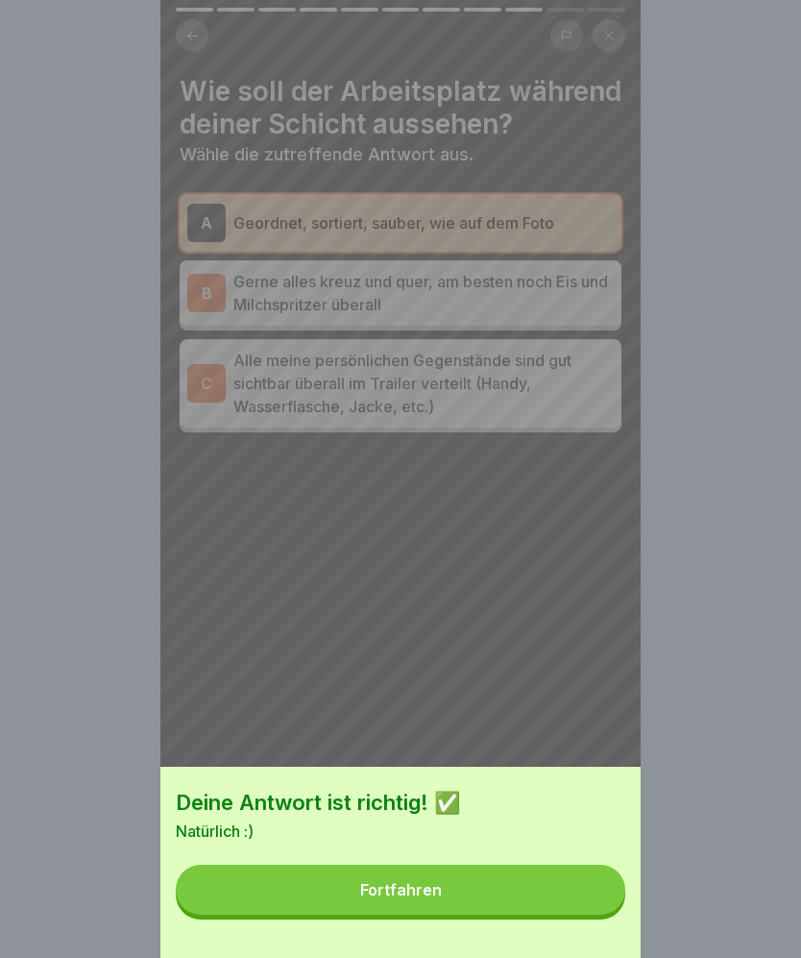
click at [592, 895] on button "Fortfahren" at bounding box center [401, 890] width 450 height 50
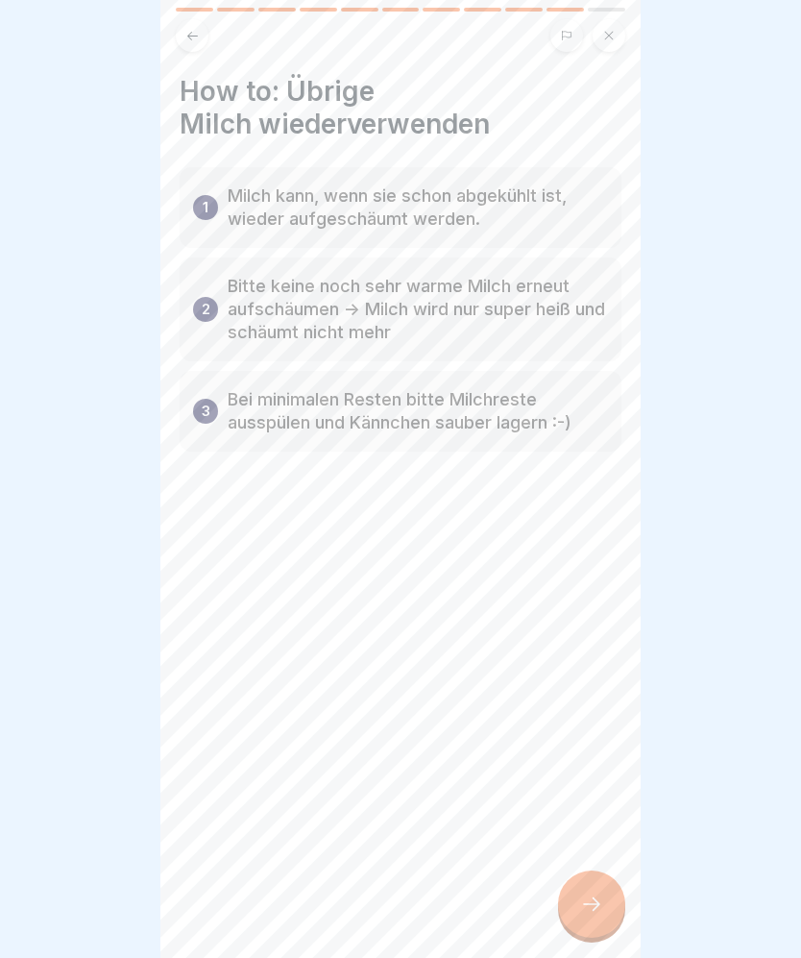
click at [603, 915] on div at bounding box center [591, 903] width 67 height 67
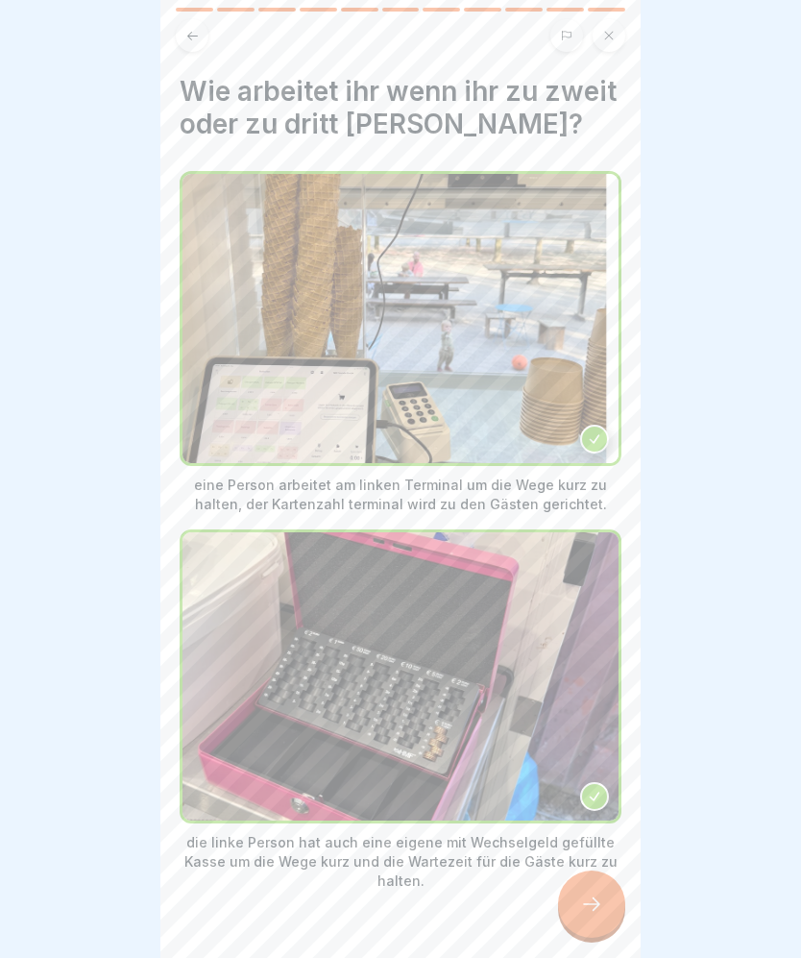
click at [594, 913] on icon at bounding box center [591, 903] width 23 height 23
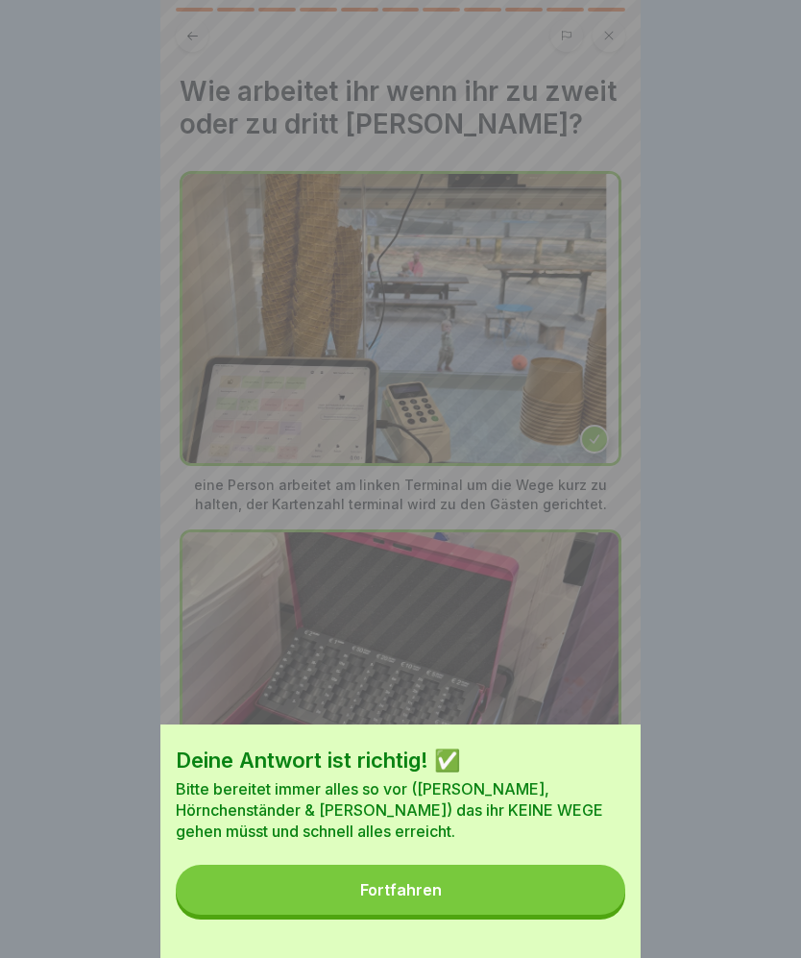
click at [578, 906] on button "Fortfahren" at bounding box center [401, 890] width 450 height 50
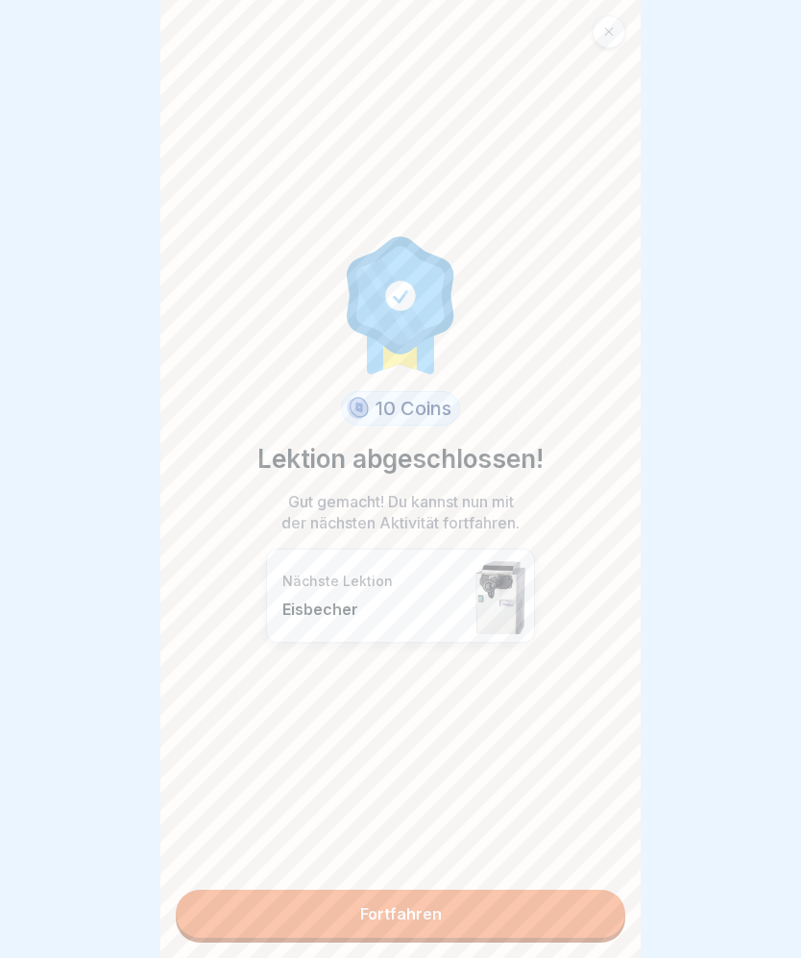
click at [601, 906] on link "Fortfahren" at bounding box center [401, 914] width 450 height 48
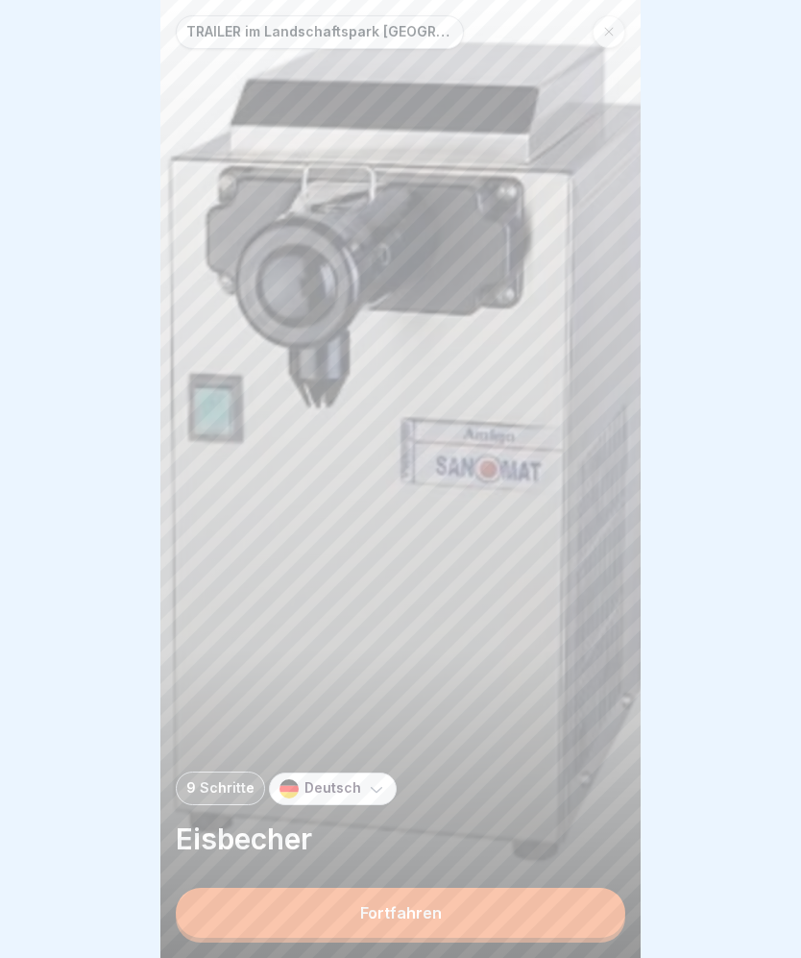
click at [601, 912] on button "Fortfahren" at bounding box center [401, 913] width 450 height 50
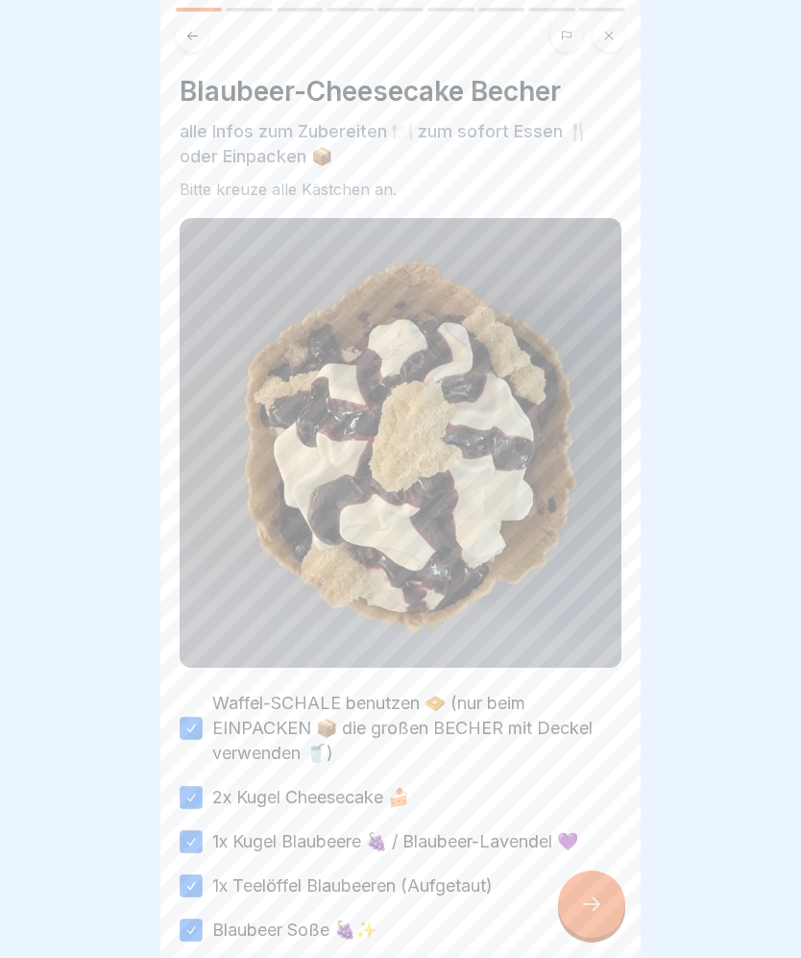
click at [598, 893] on icon at bounding box center [591, 903] width 23 height 23
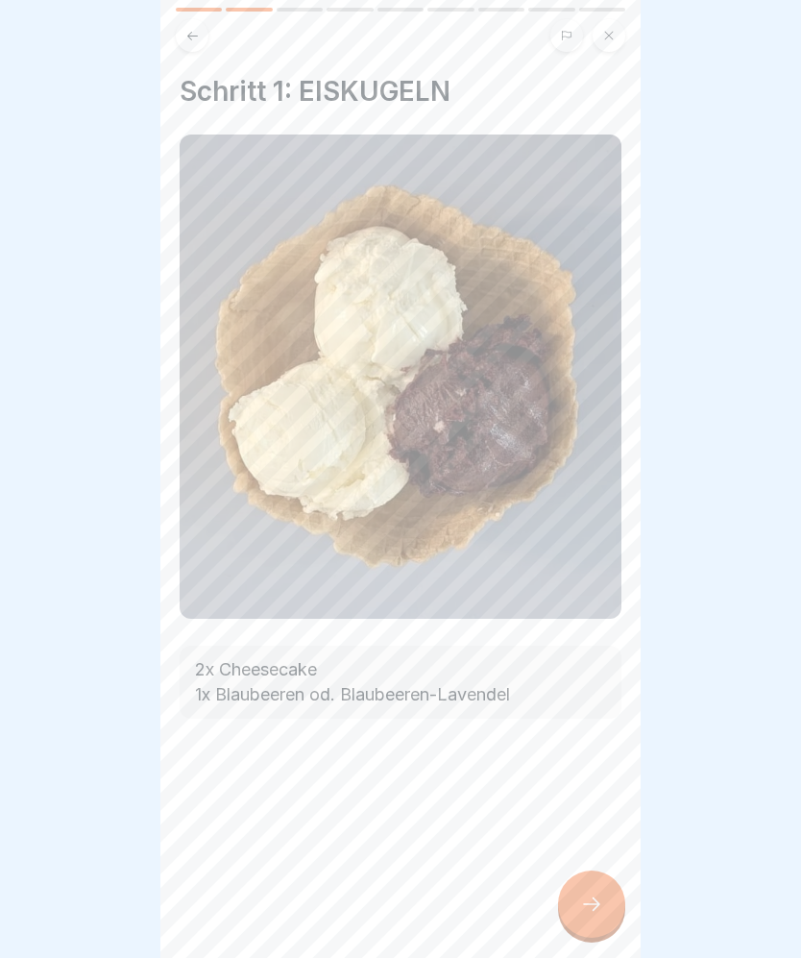
click at [597, 893] on div at bounding box center [591, 903] width 67 height 67
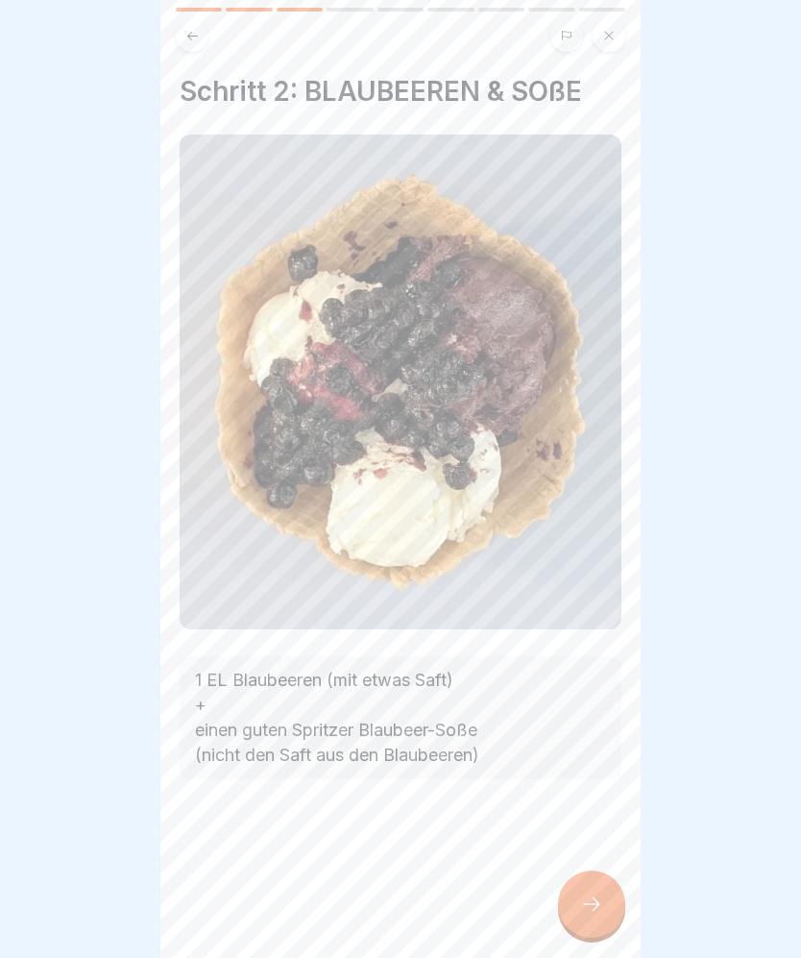
click at [602, 872] on div at bounding box center [591, 903] width 67 height 67
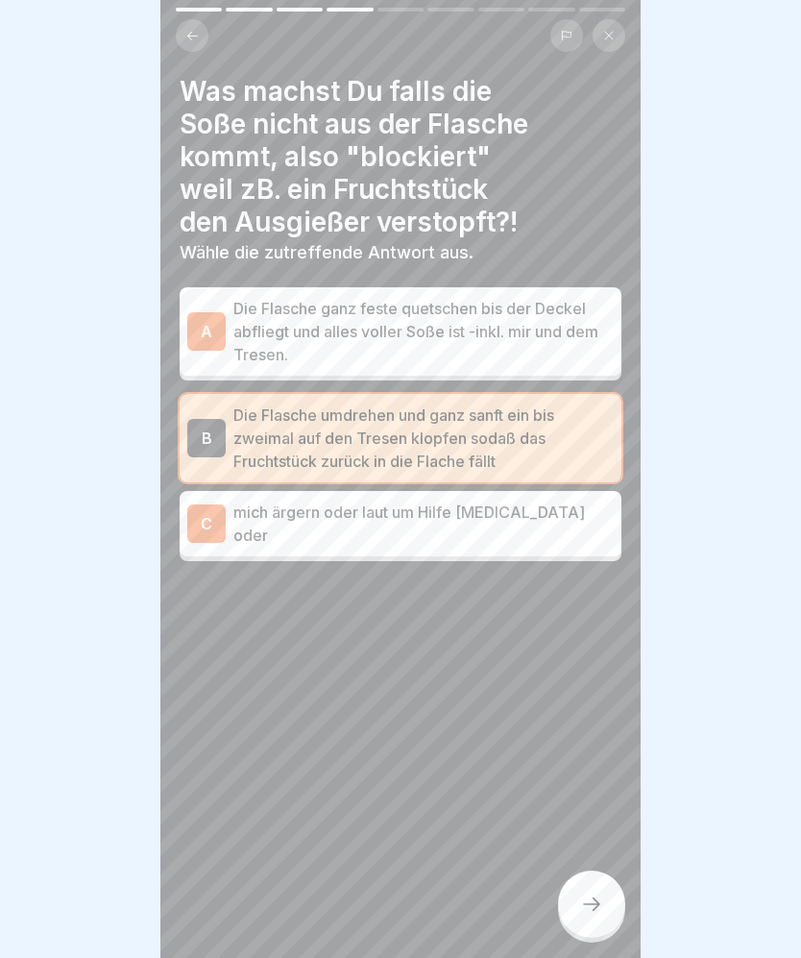
click at [601, 871] on div "Was machst Du falls die Soße nicht aus der Flasche kommt, also "blockiert" weil…" at bounding box center [400, 479] width 480 height 958
click at [598, 897] on icon at bounding box center [591, 903] width 23 height 23
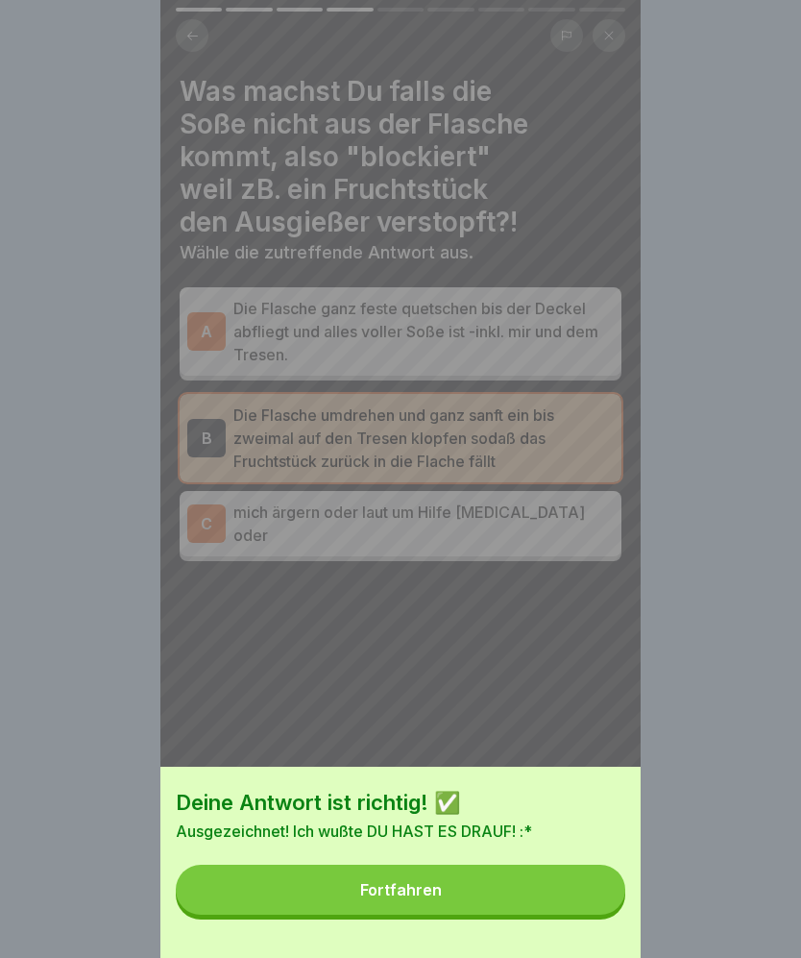
click at [600, 888] on button "Fortfahren" at bounding box center [401, 890] width 450 height 50
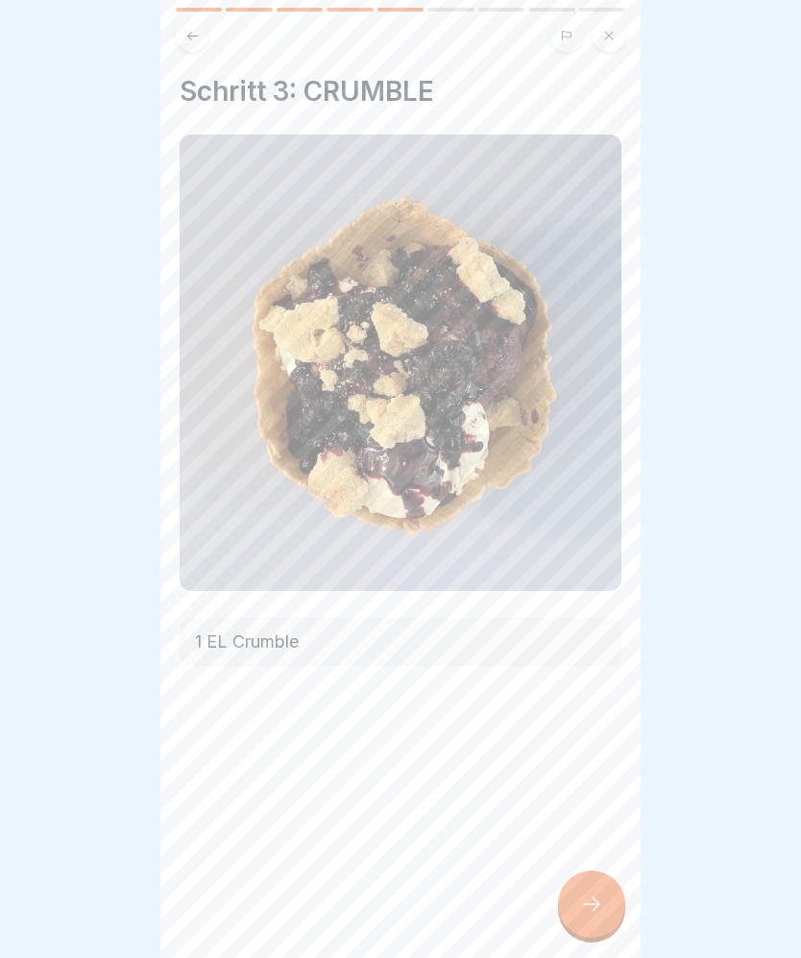
click at [594, 888] on div at bounding box center [591, 903] width 67 height 67
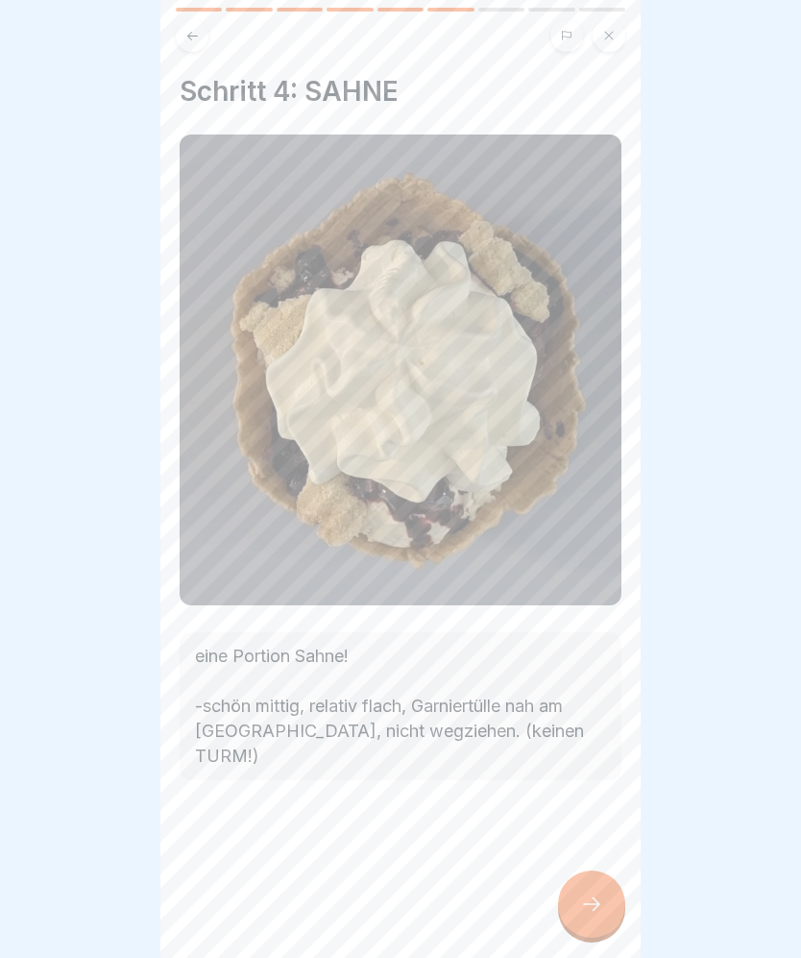
click at [600, 913] on icon at bounding box center [591, 903] width 23 height 23
click at [599, 912] on icon at bounding box center [591, 903] width 23 height 23
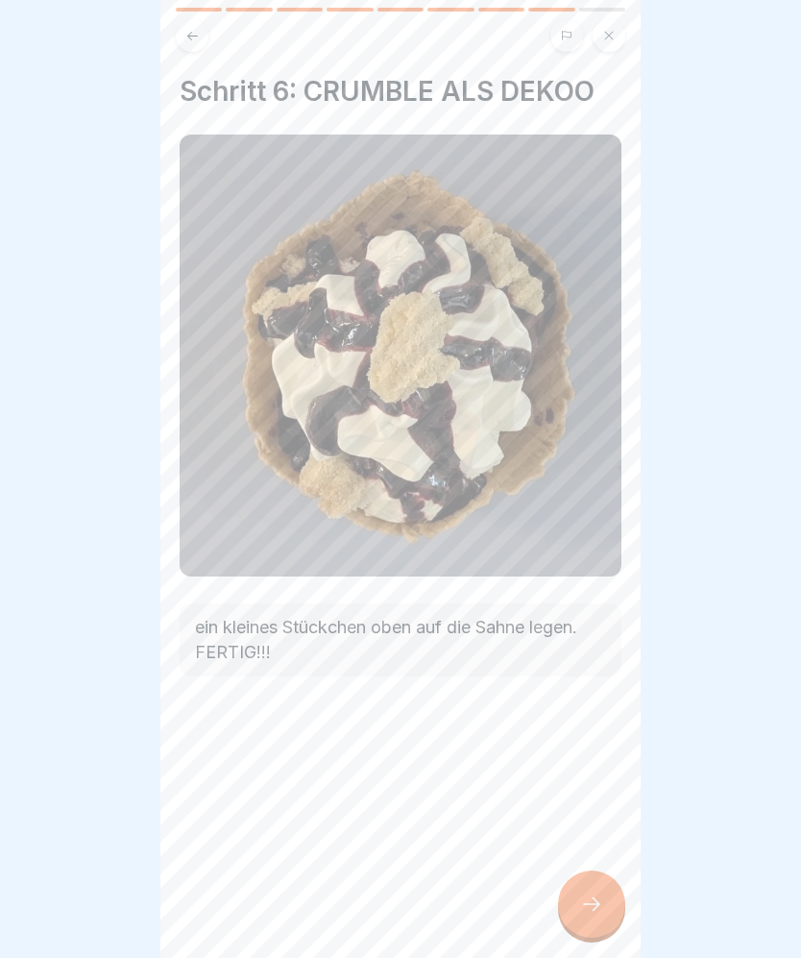
click at [598, 900] on icon at bounding box center [591, 903] width 23 height 23
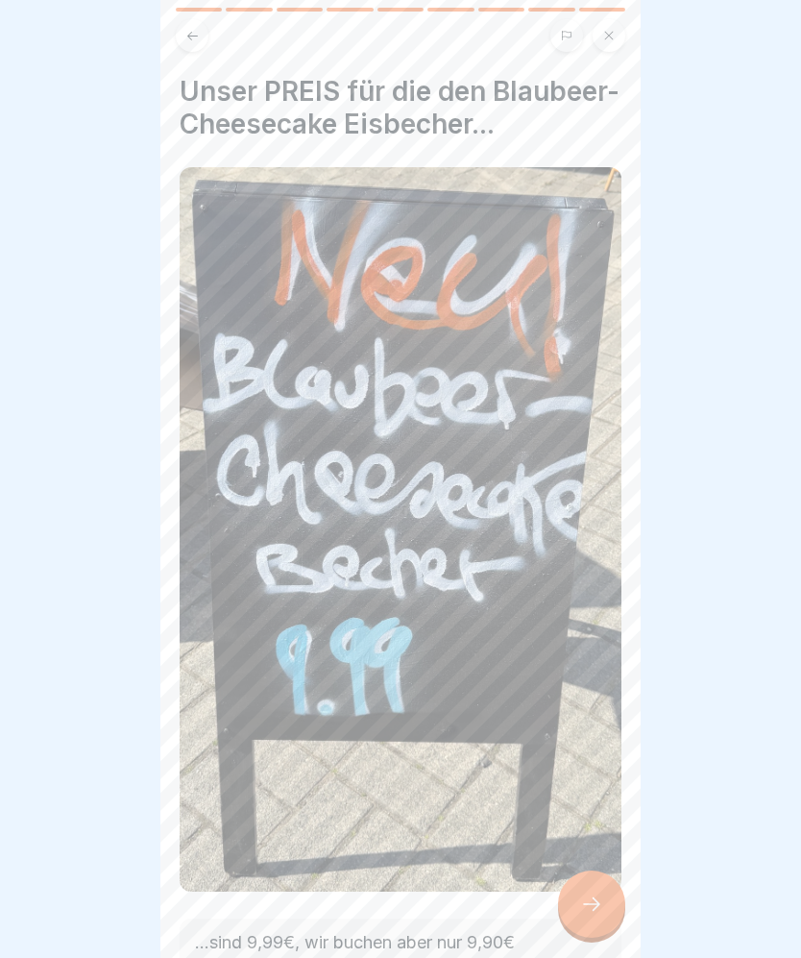
click at [611, 900] on div at bounding box center [591, 903] width 67 height 67
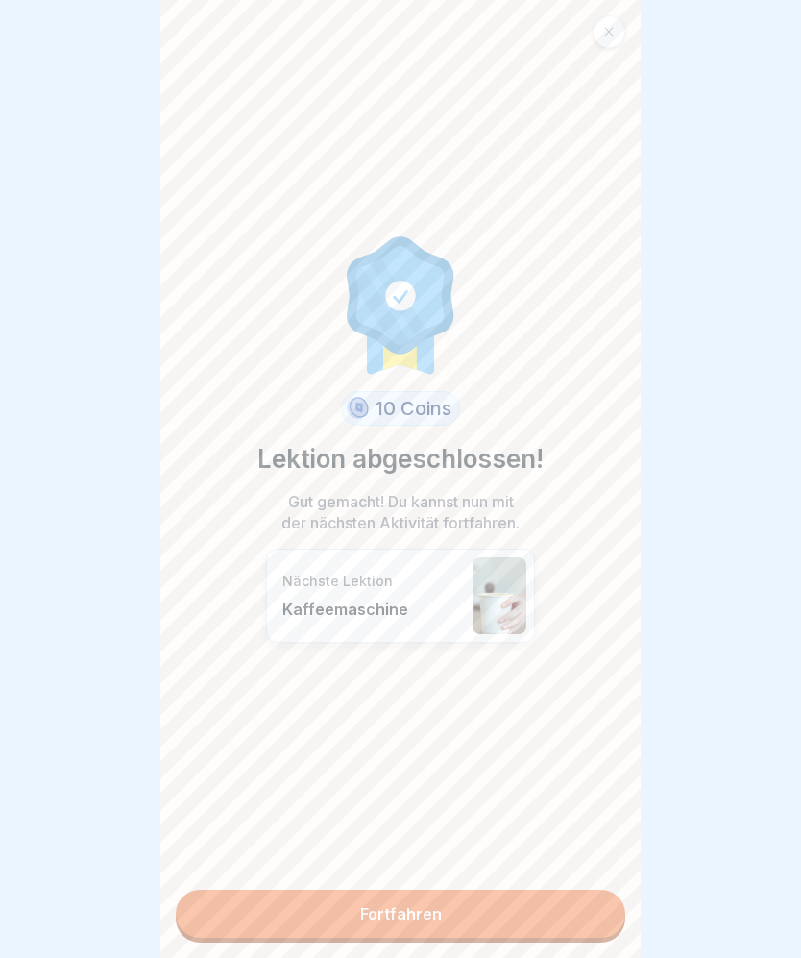
click at [614, 897] on link "Fortfahren" at bounding box center [401, 914] width 450 height 48
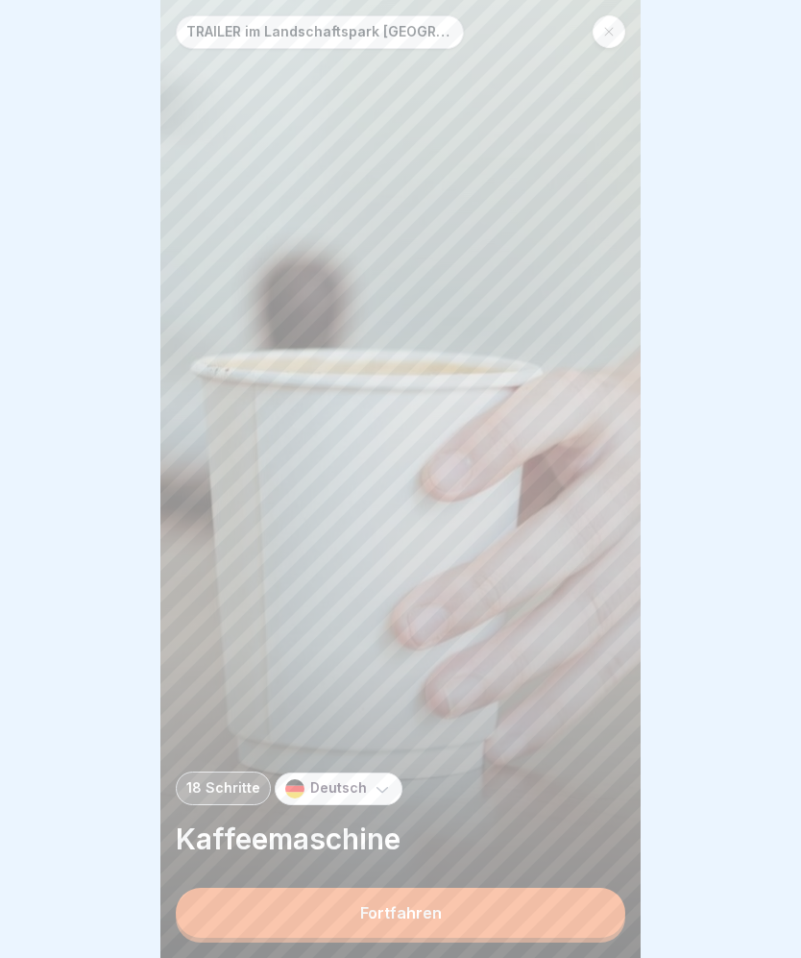
click at [607, 896] on button "Fortfahren" at bounding box center [401, 913] width 450 height 50
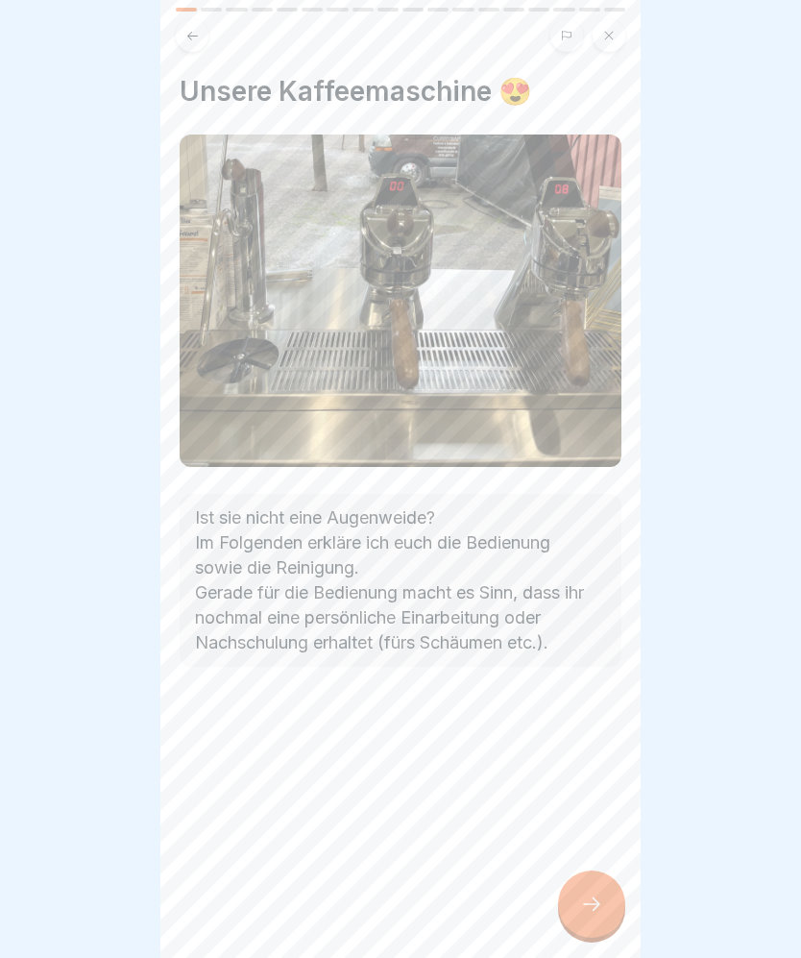
click at [619, 896] on div at bounding box center [591, 903] width 67 height 67
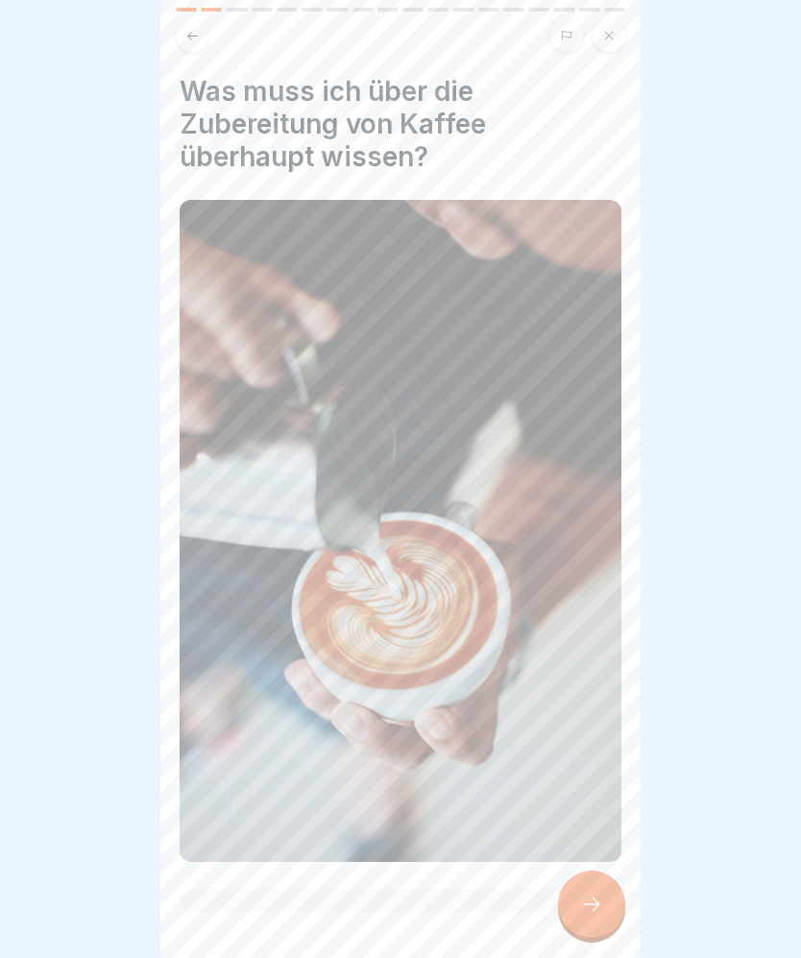
click at [622, 896] on div at bounding box center [591, 903] width 67 height 67
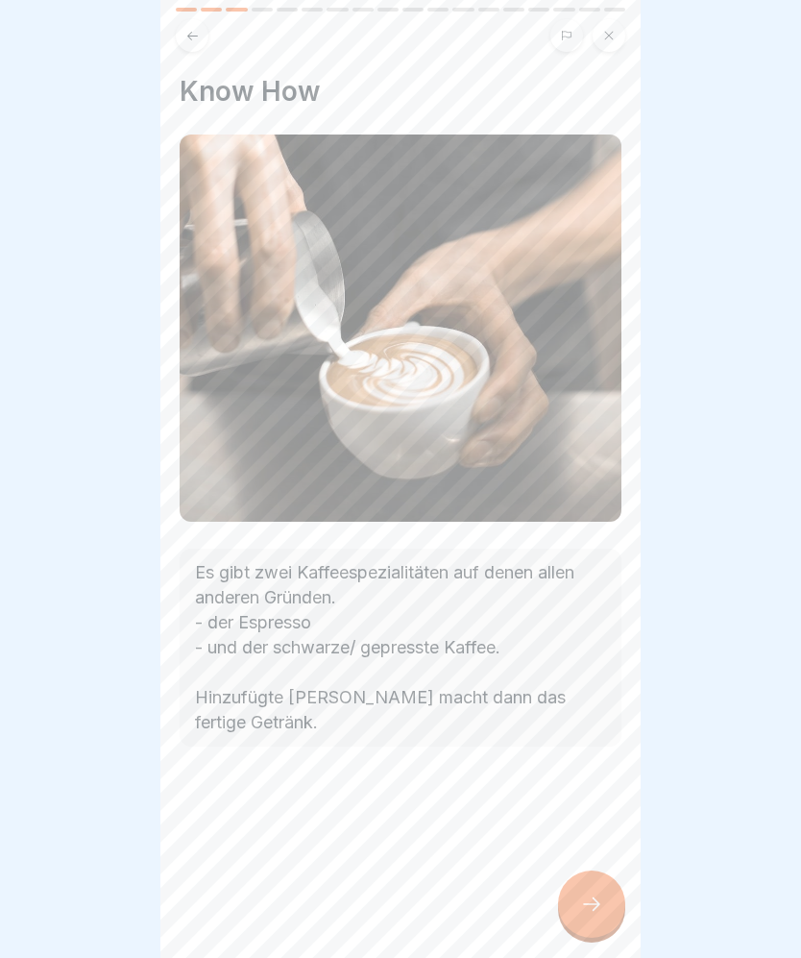
click at [602, 896] on icon at bounding box center [591, 903] width 23 height 23
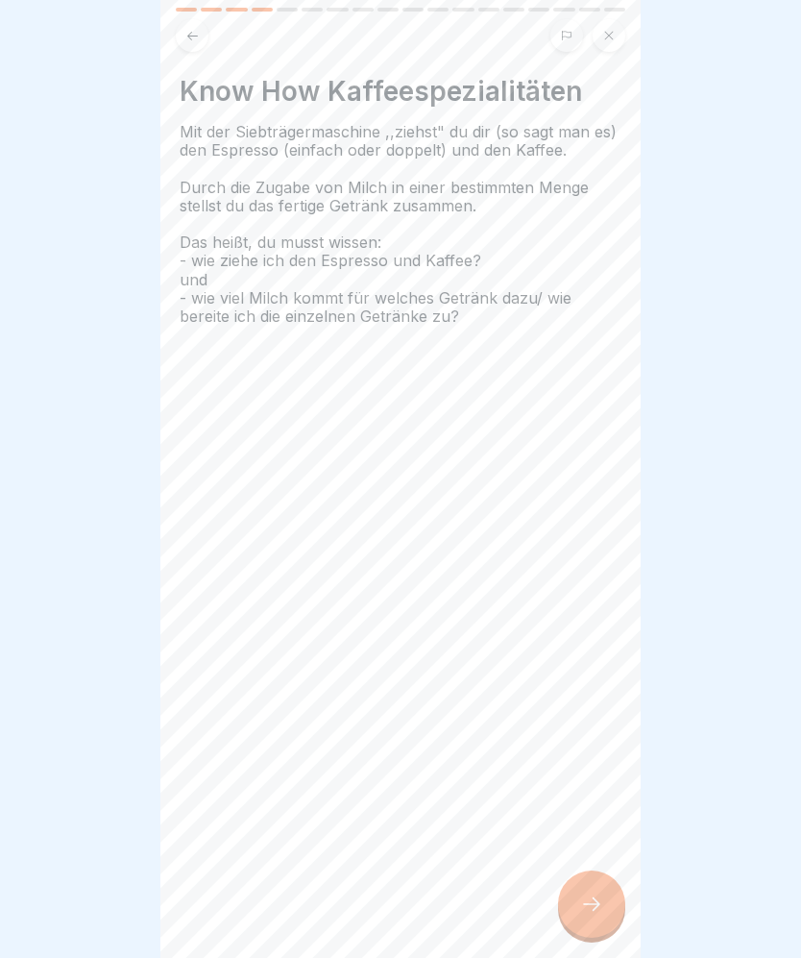
click at [601, 890] on div at bounding box center [591, 903] width 67 height 67
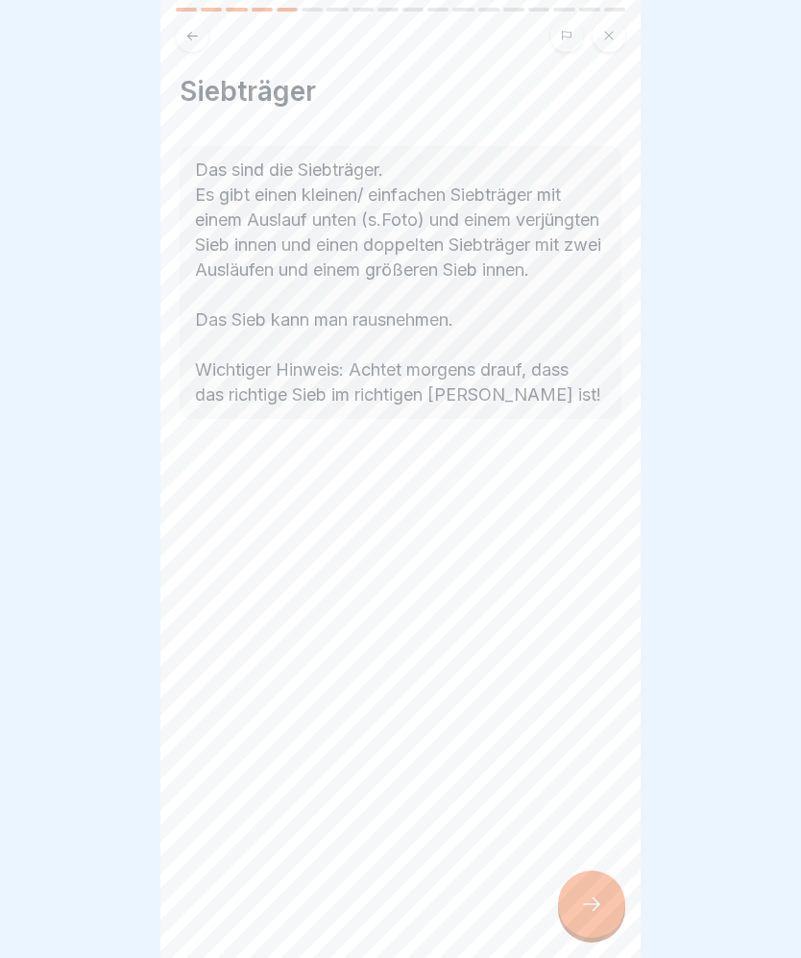
click at [601, 896] on icon at bounding box center [591, 903] width 23 height 23
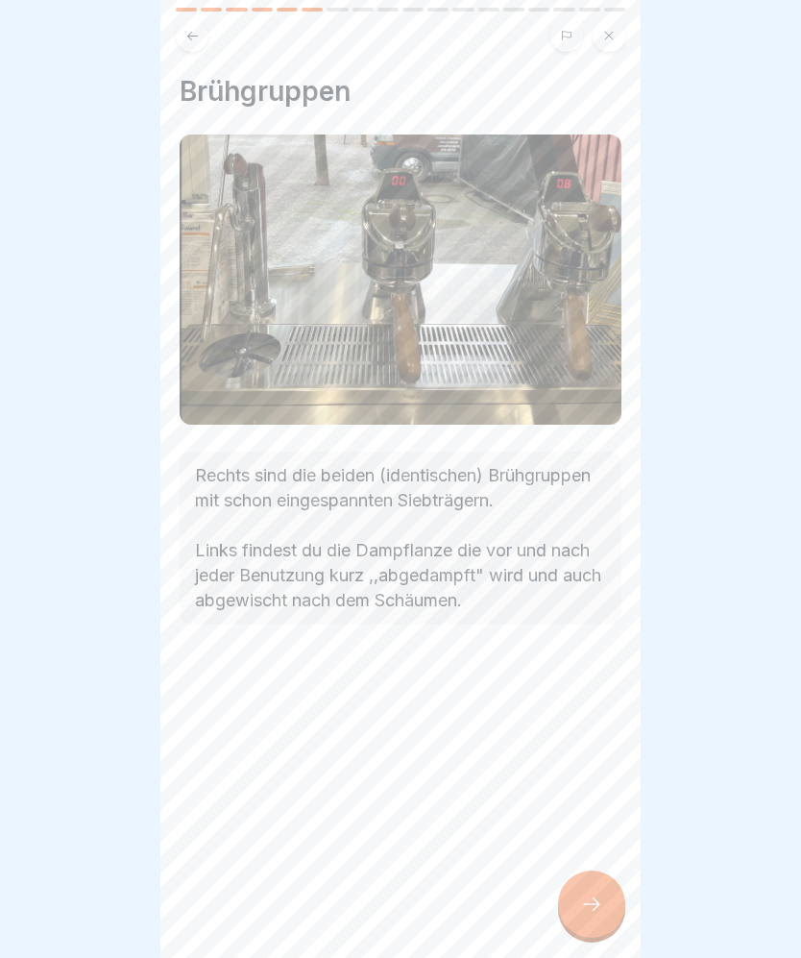
click at [605, 886] on div at bounding box center [591, 903] width 67 height 67
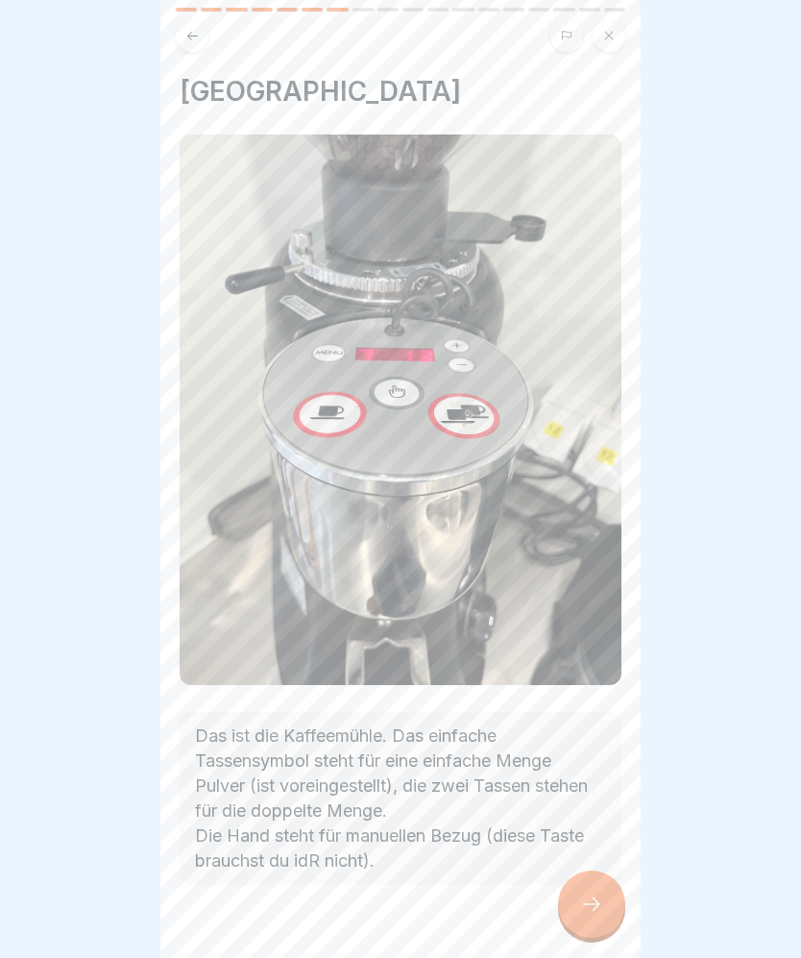
click at [594, 907] on icon at bounding box center [591, 903] width 23 height 23
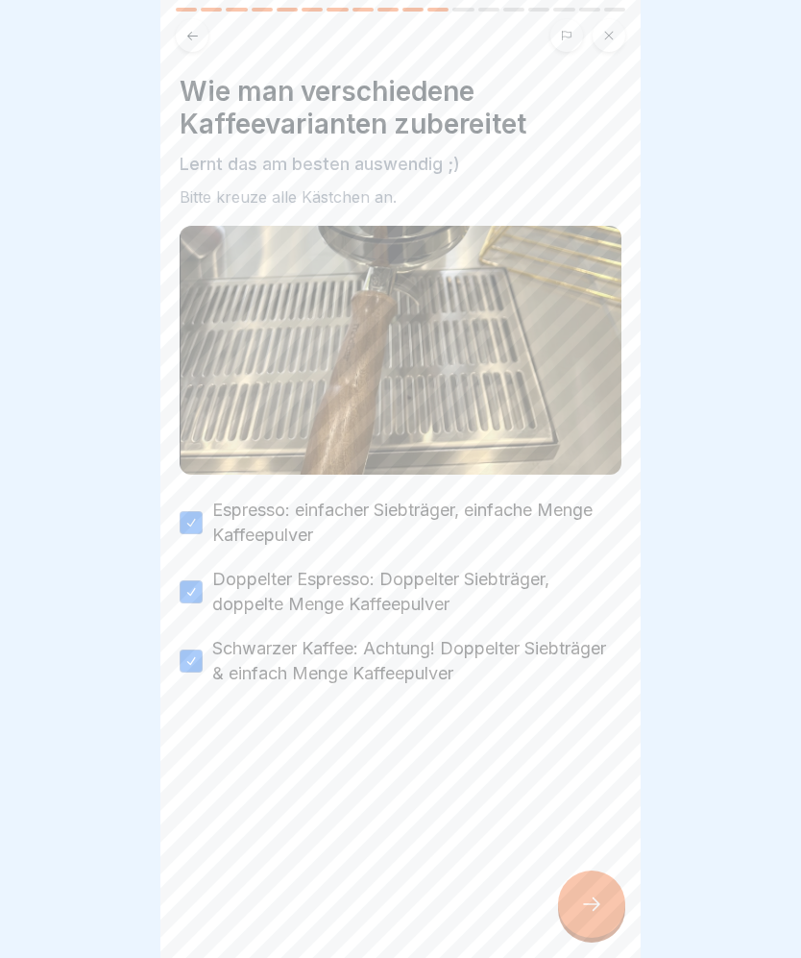
click at [614, 902] on div at bounding box center [591, 903] width 67 height 67
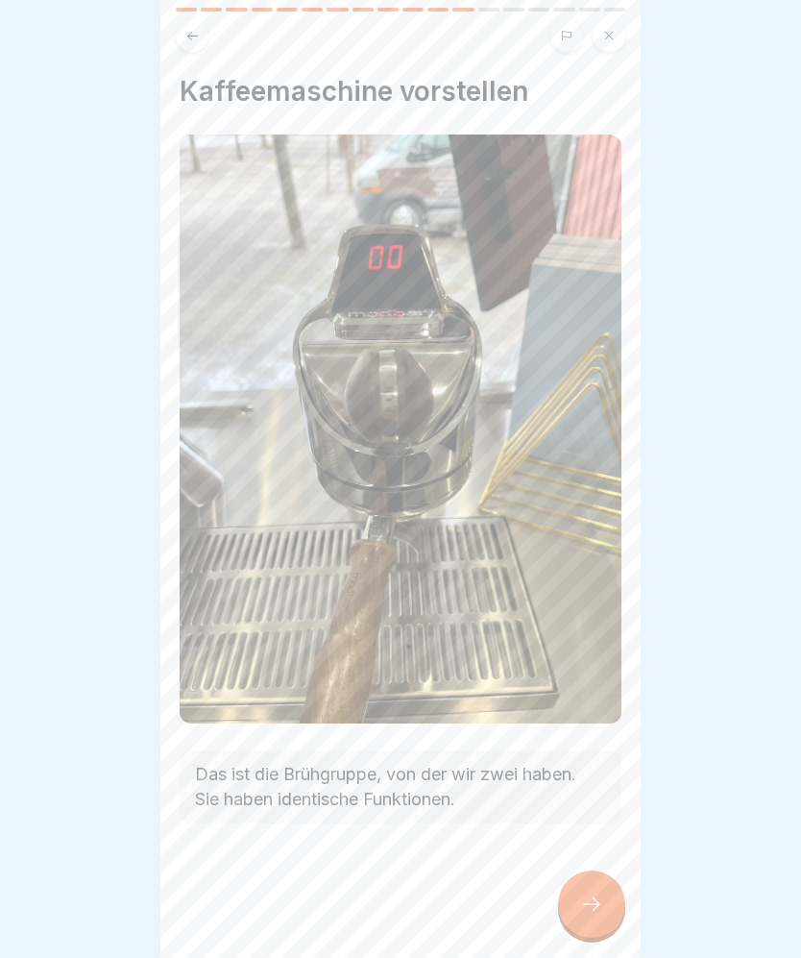
click at [596, 894] on icon at bounding box center [591, 903] width 23 height 23
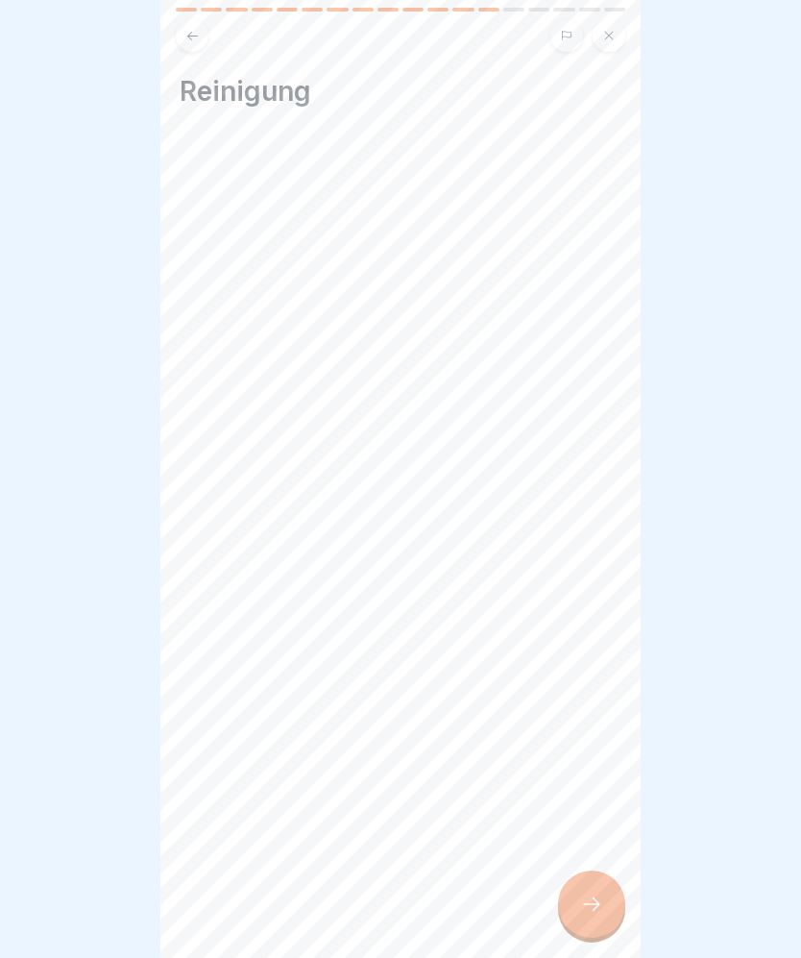
click at [595, 874] on div at bounding box center [591, 903] width 67 height 67
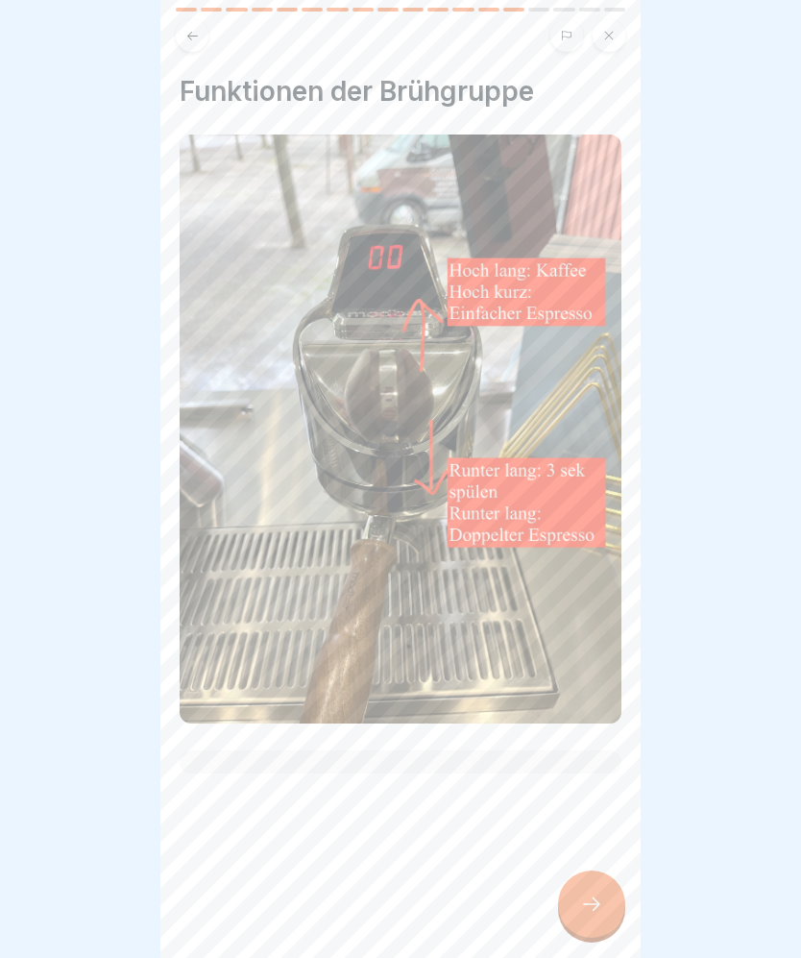
click at [596, 895] on icon at bounding box center [591, 903] width 23 height 23
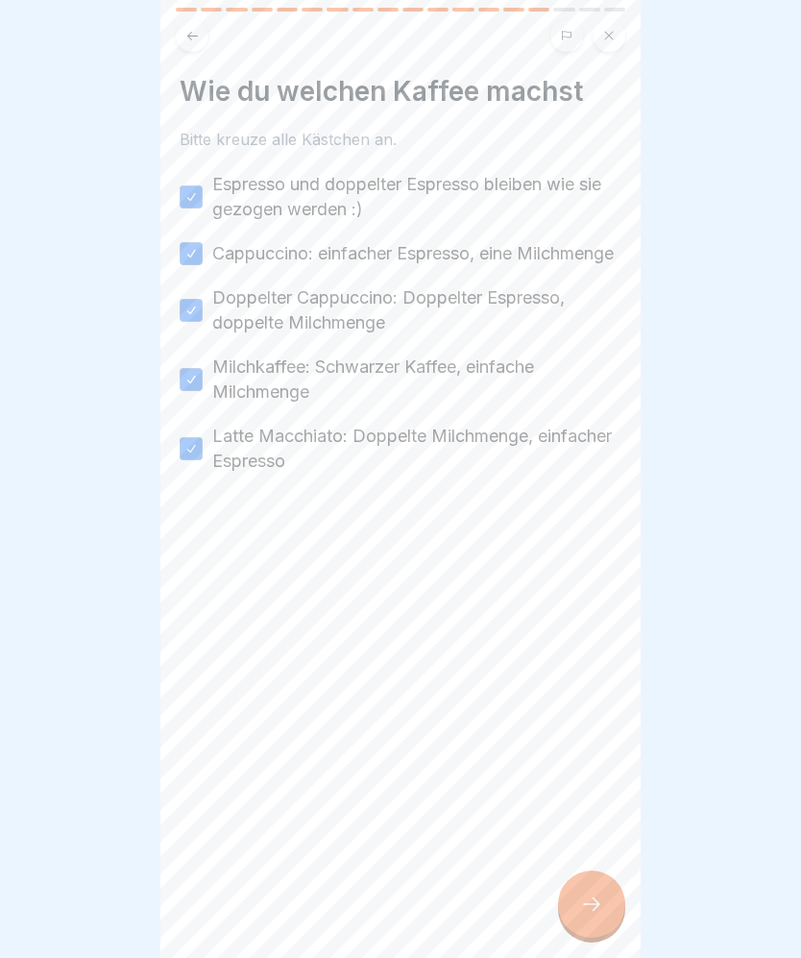
click at [621, 892] on div at bounding box center [591, 903] width 67 height 67
